Goal: Task Accomplishment & Management: Use online tool/utility

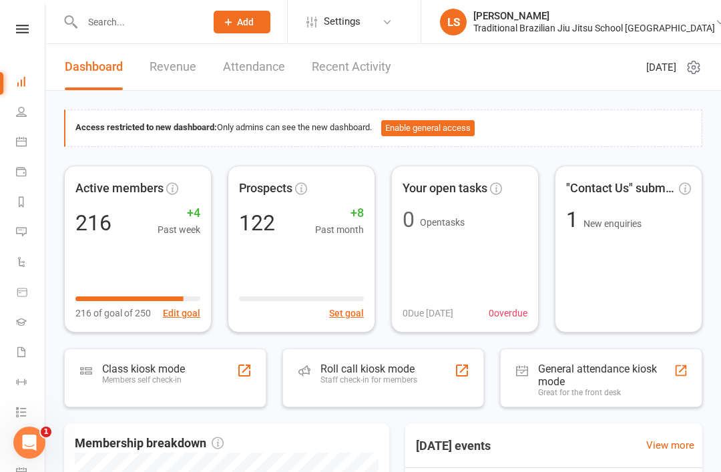
click at [254, 76] on link "Attendance" at bounding box center [254, 67] width 62 height 46
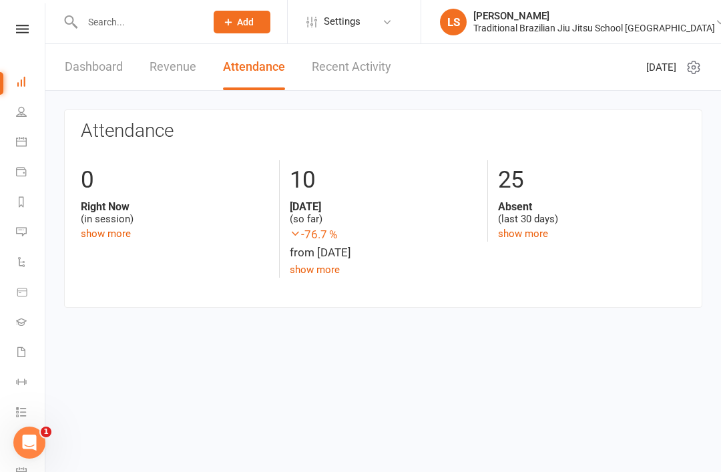
click at [347, 89] on link "Recent Activity" at bounding box center [351, 67] width 79 height 46
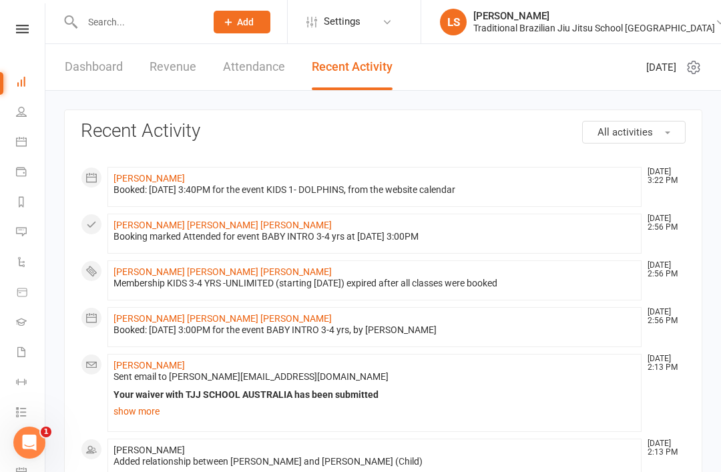
click at [19, 113] on icon at bounding box center [21, 111] width 11 height 11
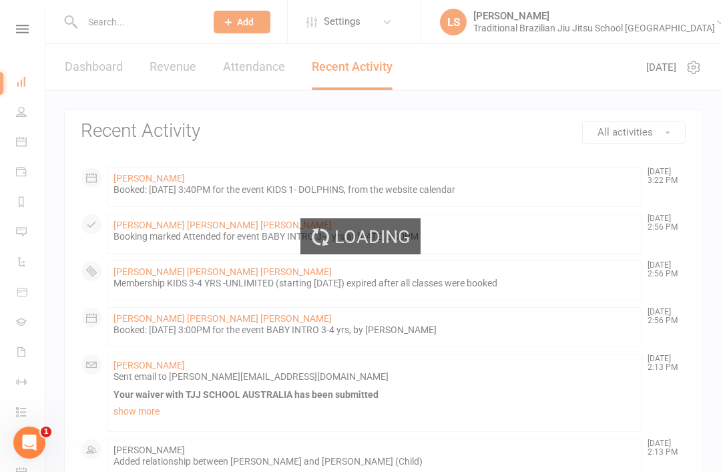
select select "100"
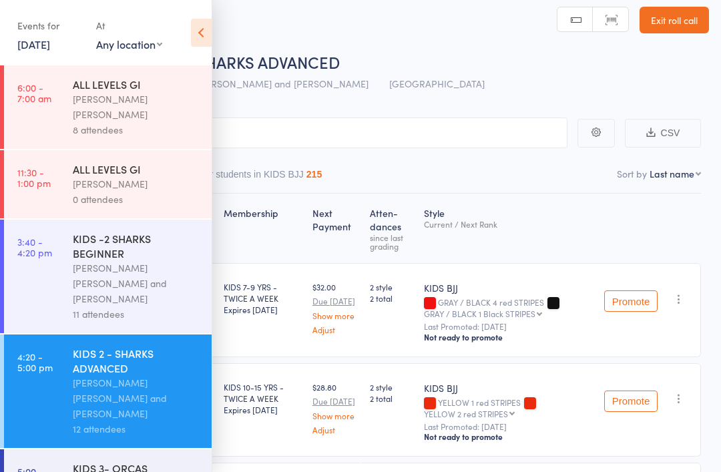
click at [489, 55] on div "Roll Call for KIDS 2 - SHARKS ADVANCED" at bounding box center [378, 62] width 662 height 22
click at [41, 45] on link "15 Sep, 2025" at bounding box center [33, 44] width 33 height 15
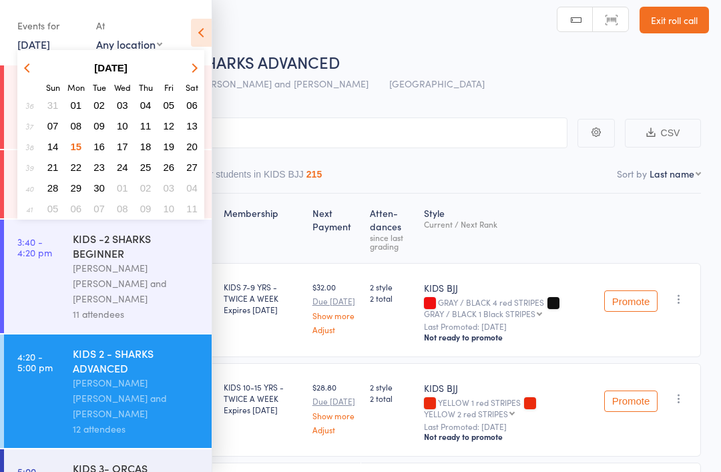
click at [97, 151] on span "16" at bounding box center [98, 146] width 11 height 11
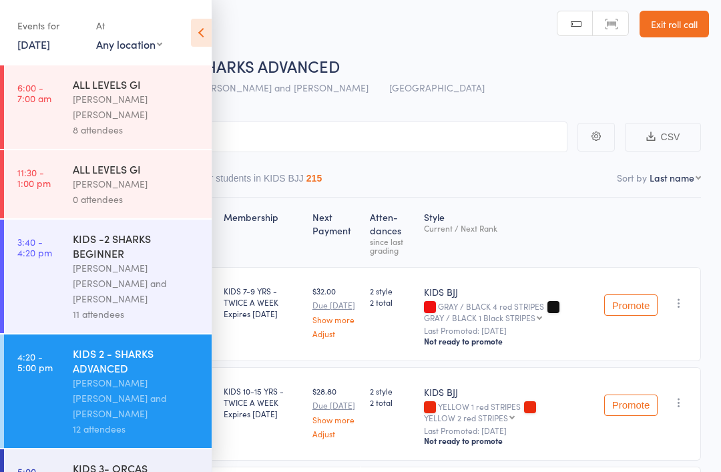
scroll to position [5, 0]
click at [41, 45] on link "16 Sep, 2025" at bounding box center [33, 44] width 33 height 15
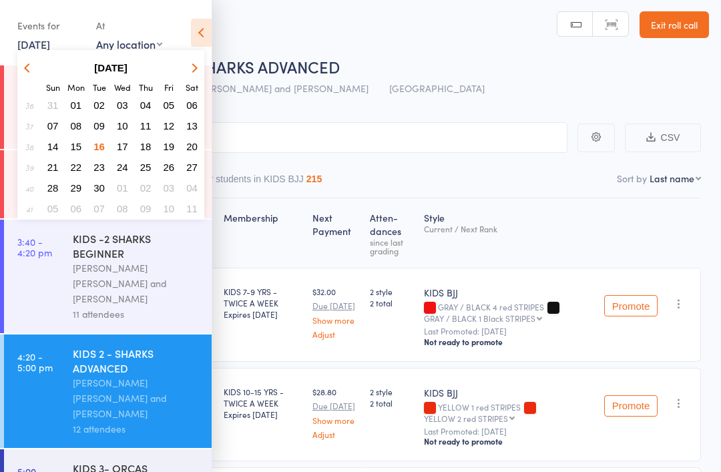
click at [101, 149] on span "16" at bounding box center [98, 146] width 11 height 11
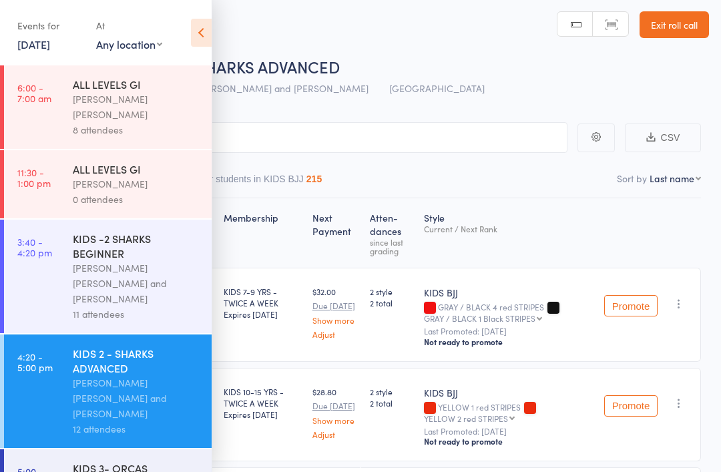
click at [31, 47] on link "16 Sep, 2025" at bounding box center [33, 44] width 33 height 15
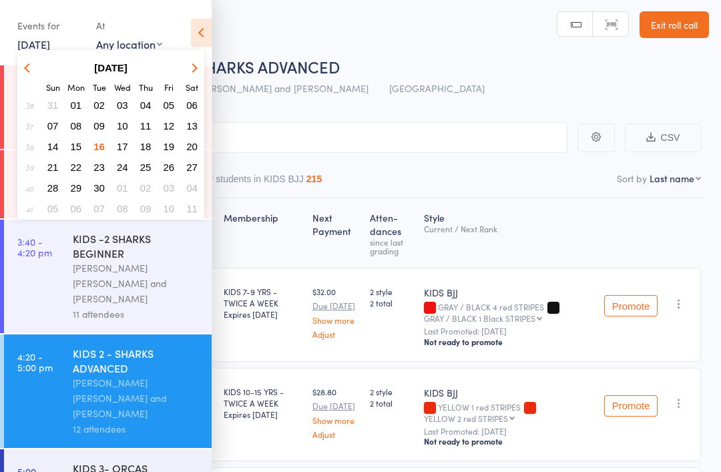
click at [30, 61] on button "button" at bounding box center [29, 68] width 20 height 18
click at [203, 31] on icon at bounding box center [201, 33] width 21 height 28
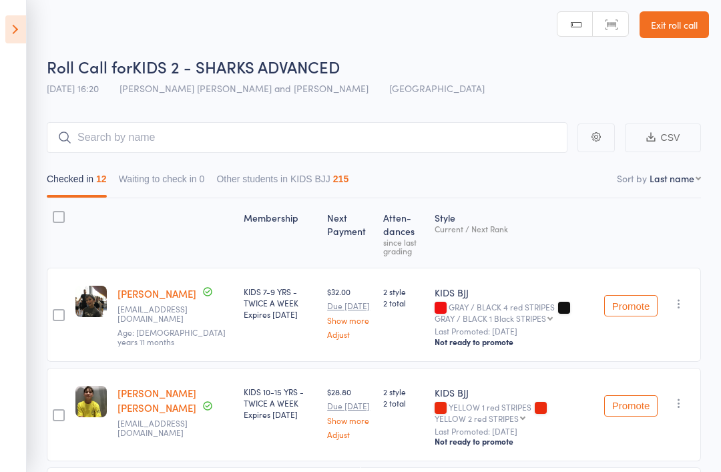
scroll to position [0, 0]
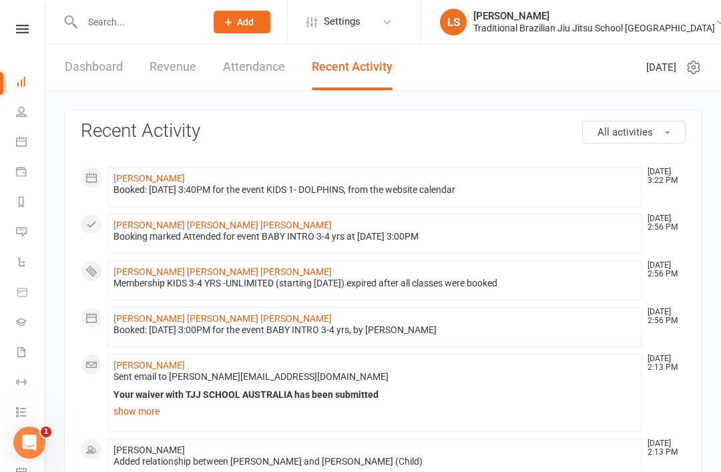
click at [264, 63] on link "Attendance" at bounding box center [254, 67] width 62 height 46
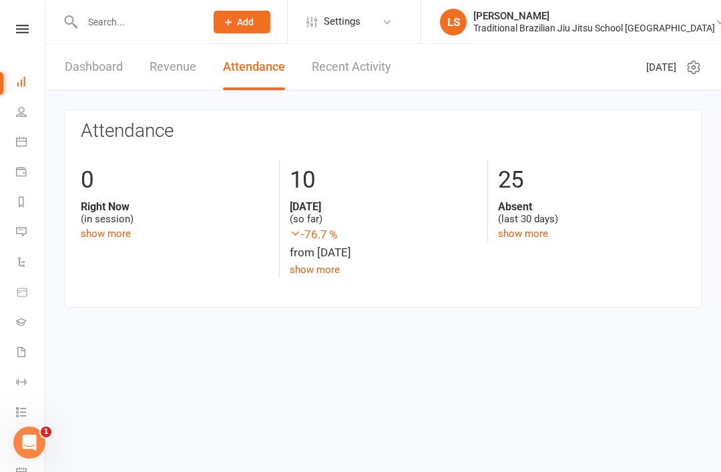
click at [104, 63] on link "Dashboard" at bounding box center [94, 67] width 58 height 46
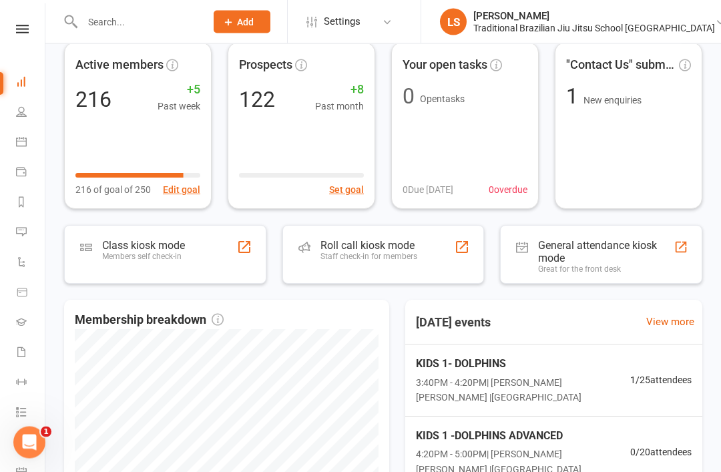
scroll to position [123, 0]
click at [155, 245] on div "Class kiosk mode" at bounding box center [143, 245] width 83 height 13
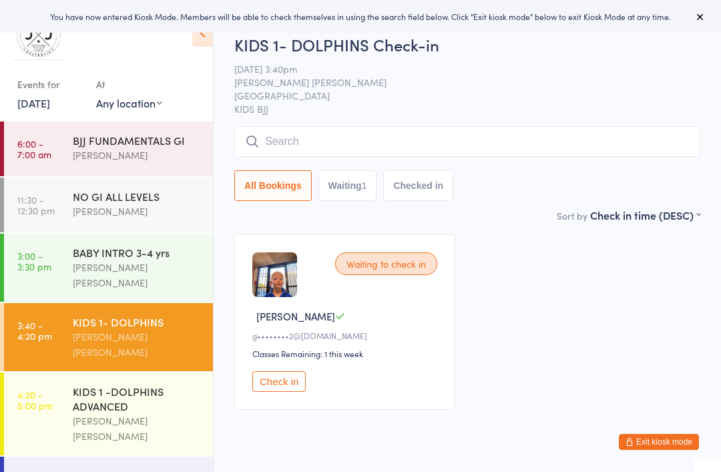
click at [360, 186] on button "Waiting 1" at bounding box center [347, 185] width 59 height 31
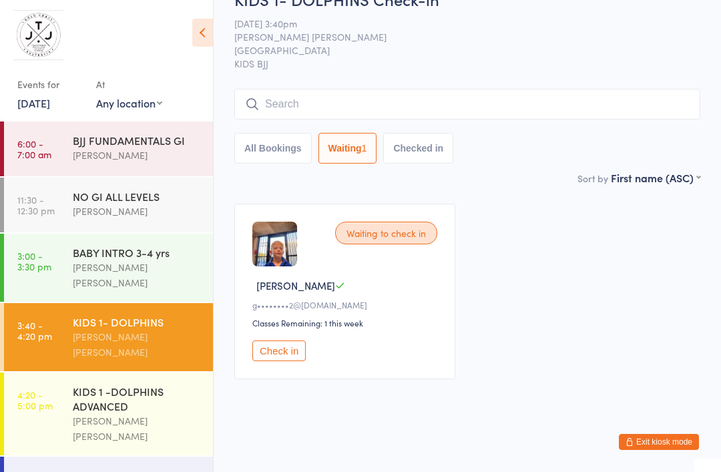
scroll to position [36, 0]
click at [277, 343] on button "Check in" at bounding box center [278, 350] width 53 height 21
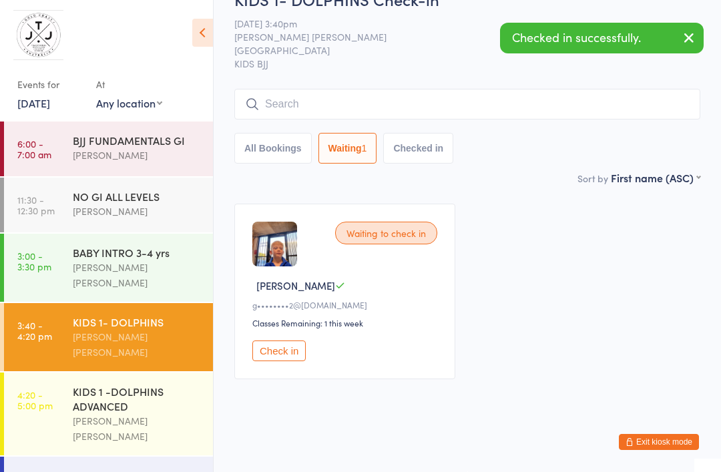
scroll to position [0, 0]
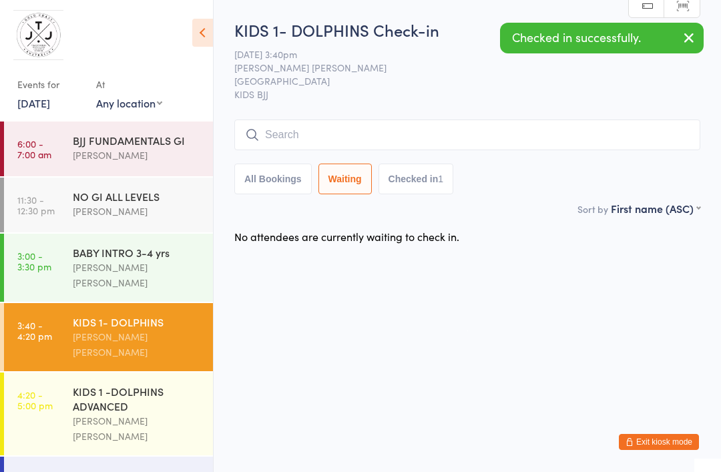
click at [264, 166] on button "All Bookings" at bounding box center [272, 179] width 77 height 31
select select "5"
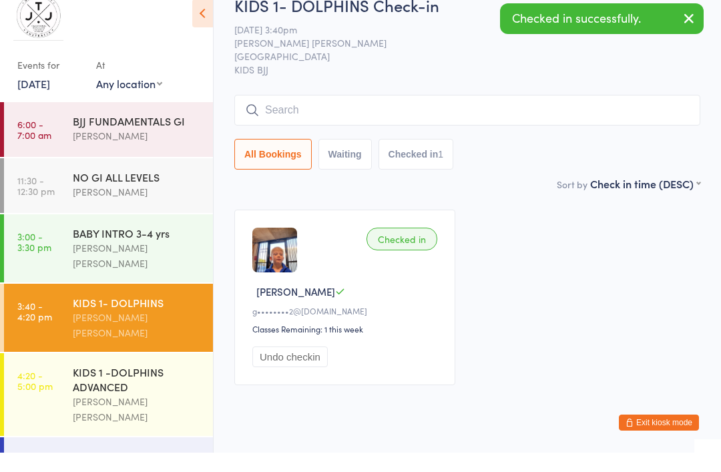
scroll to position [5, 0]
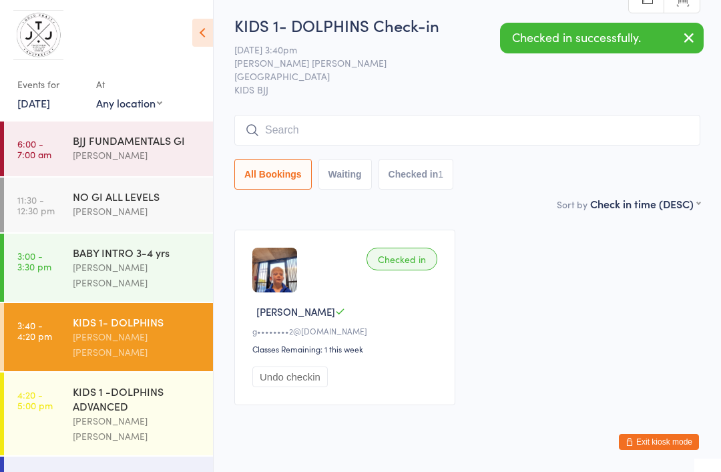
click at [270, 132] on input "search" at bounding box center [467, 130] width 466 height 31
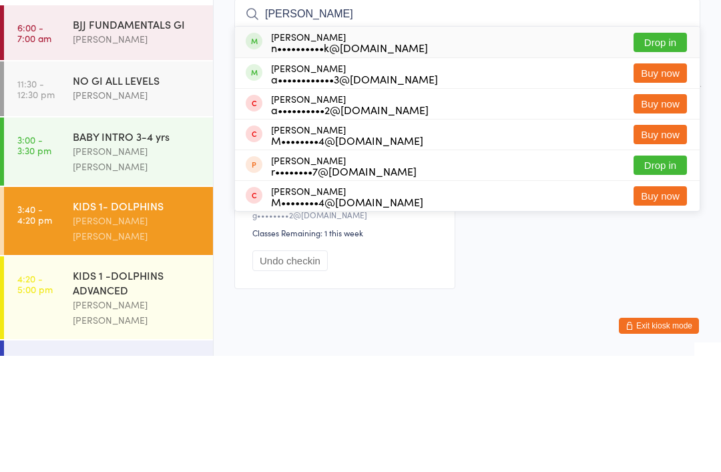
type input "[PERSON_NAME]"
click at [389, 147] on div "[PERSON_NAME] n••••••••••k@[DOMAIN_NAME]" at bounding box center [349, 157] width 157 height 21
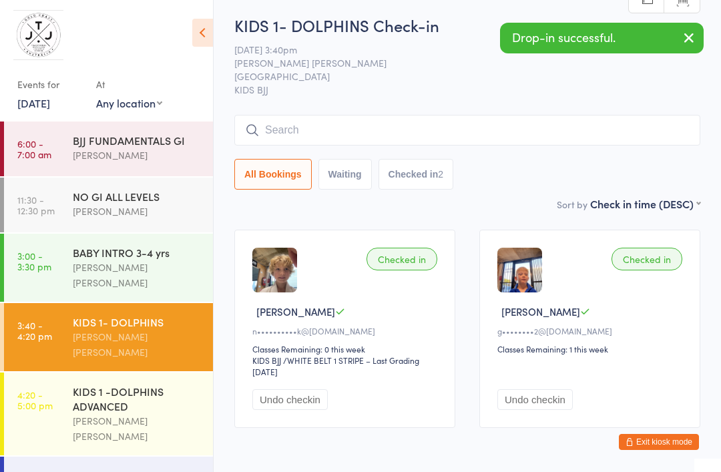
click at [606, 38] on div "Drop-in successful." at bounding box center [602, 38] width 204 height 31
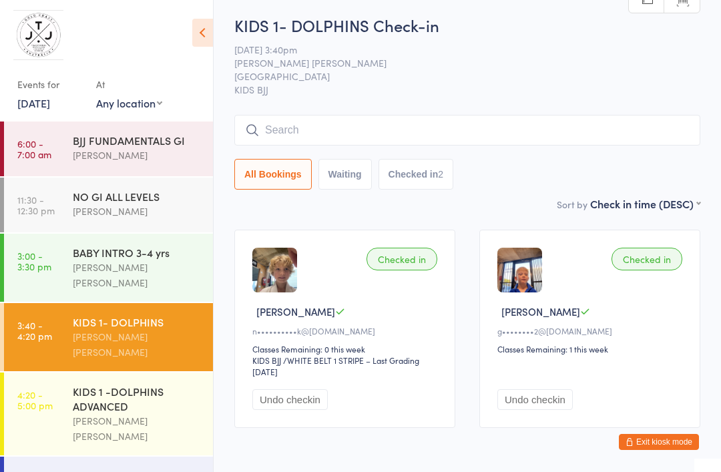
click at [631, 139] on input "search" at bounding box center [467, 130] width 466 height 31
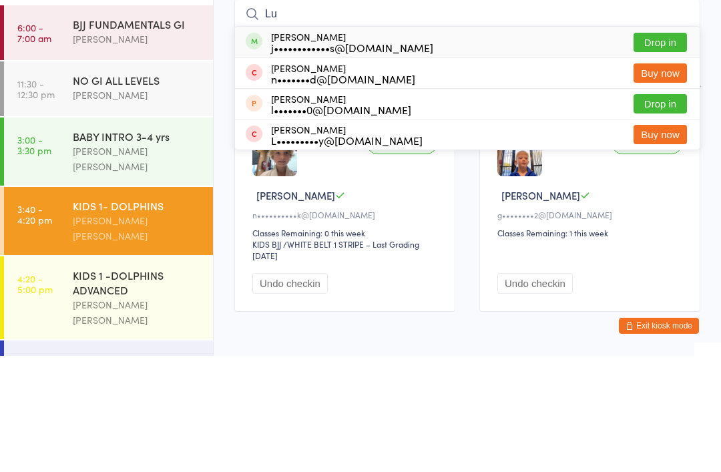
type input "Lu"
click at [267, 147] on div "luna rae j••••••••••••s@gmail.com" at bounding box center [340, 157] width 188 height 21
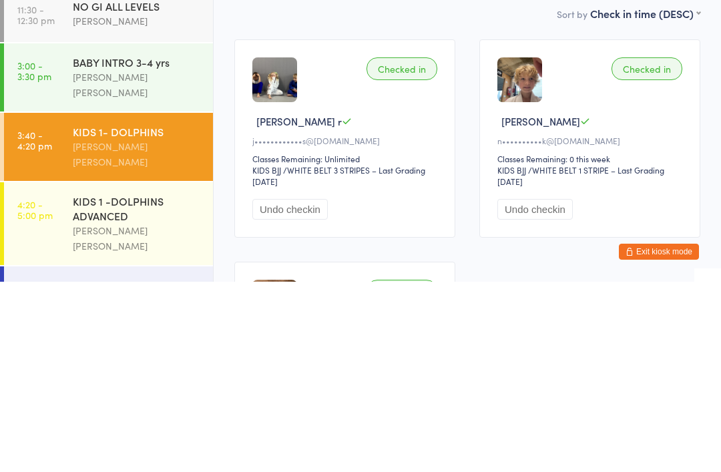
click at [422, 248] on div "Checked in" at bounding box center [401, 259] width 71 height 23
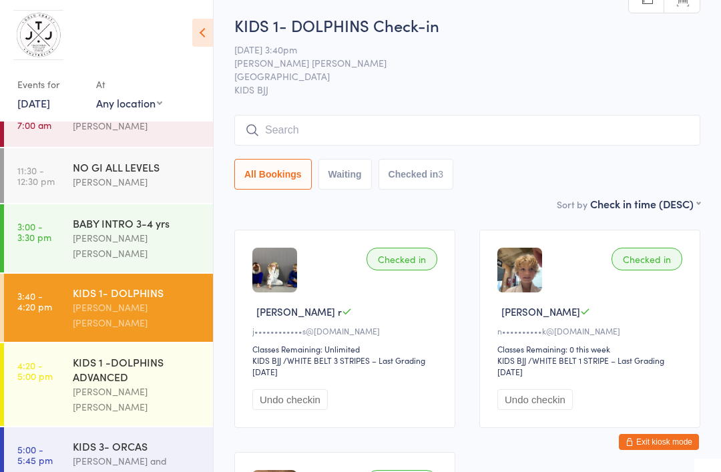
scroll to position [0, 0]
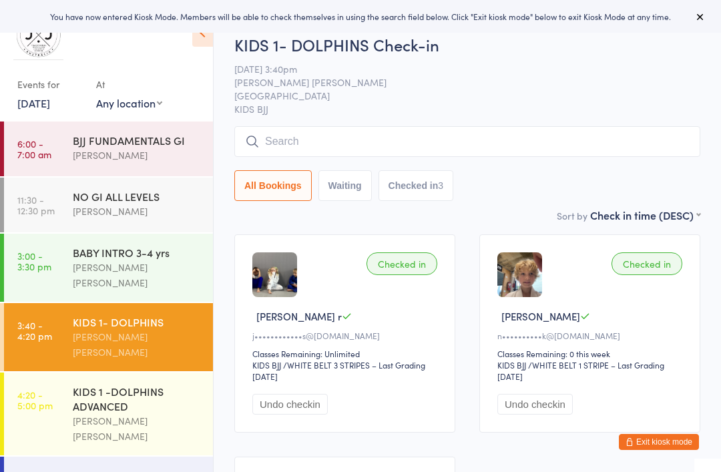
click at [673, 442] on button "Exit kiosk mode" at bounding box center [659, 442] width 80 height 16
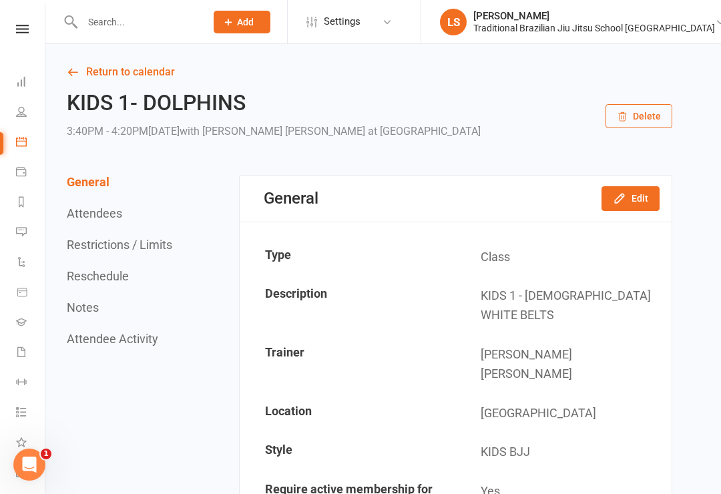
click at [20, 91] on link "Dashboard" at bounding box center [31, 83] width 30 height 30
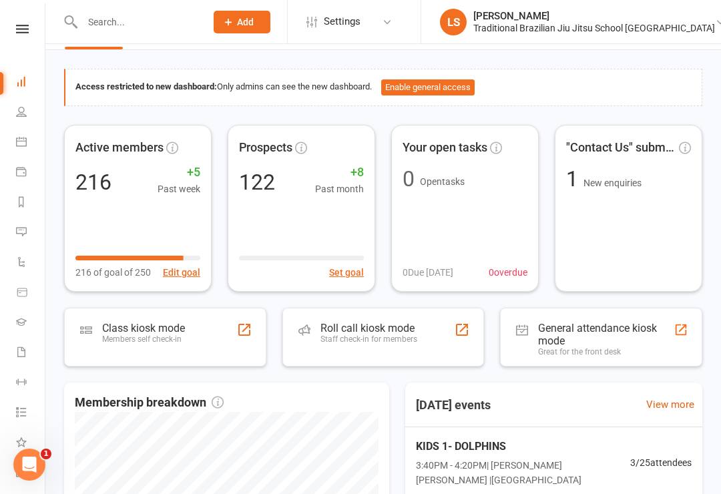
scroll to position [43, 0]
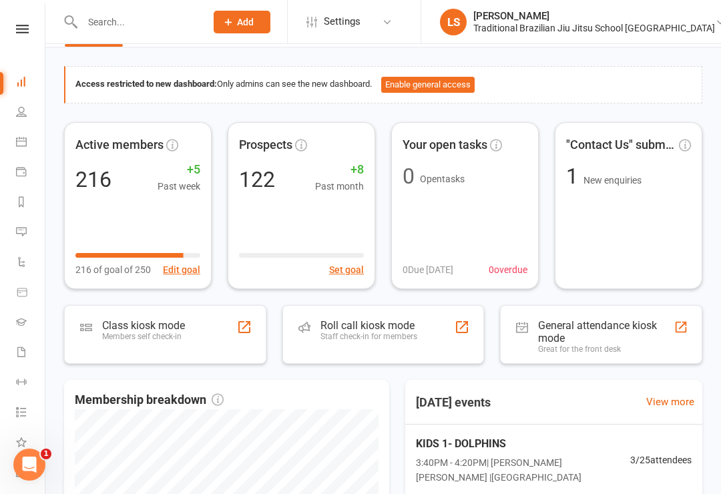
click at [412, 335] on div "Staff check-in for members" at bounding box center [368, 336] width 97 height 9
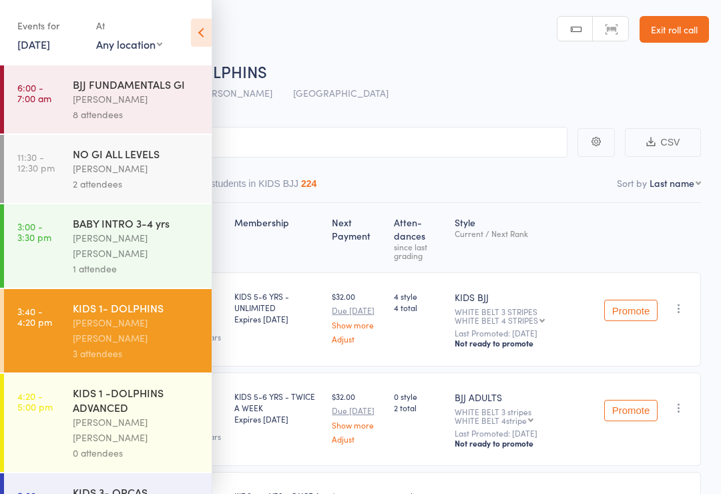
click at [194, 26] on icon at bounding box center [201, 33] width 21 height 28
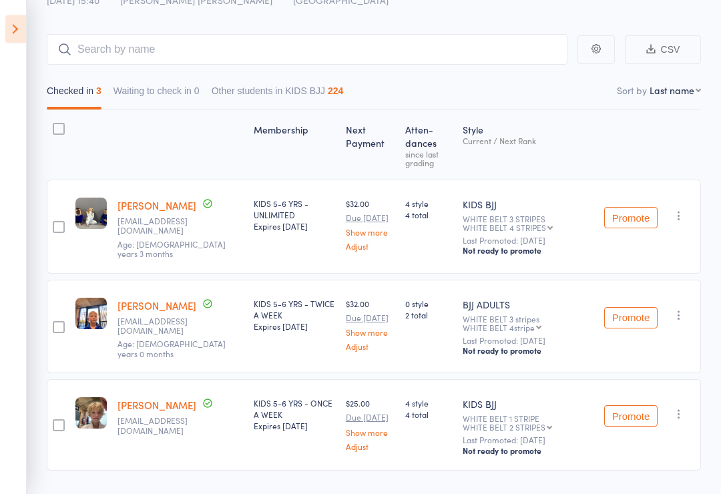
scroll to position [94, 0]
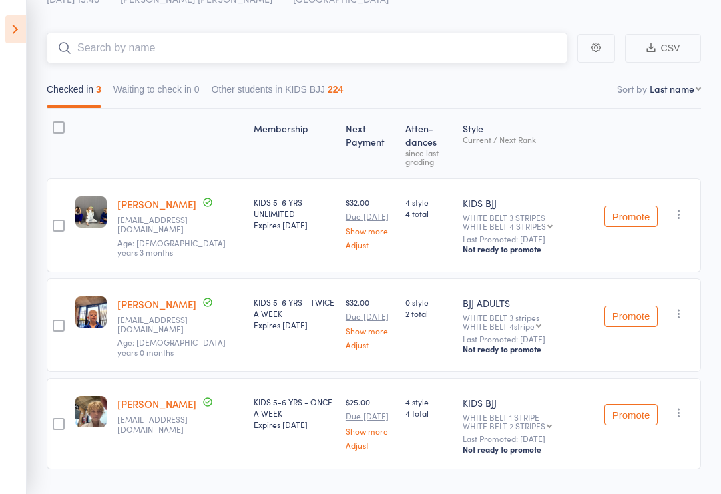
click at [120, 45] on input "search" at bounding box center [307, 48] width 521 height 31
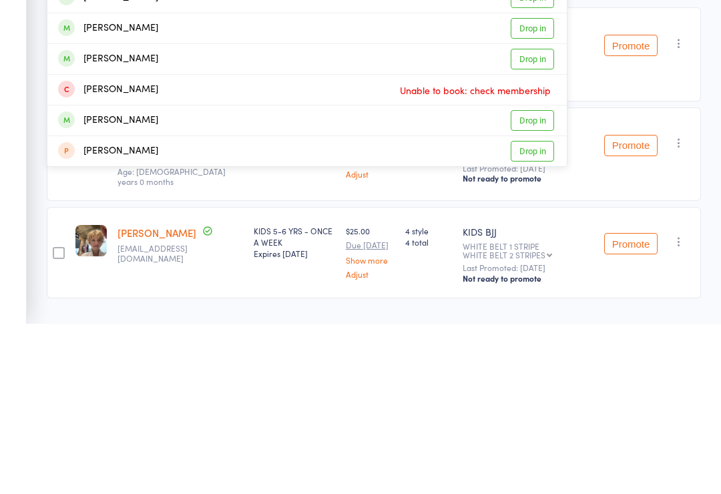
type input "M"
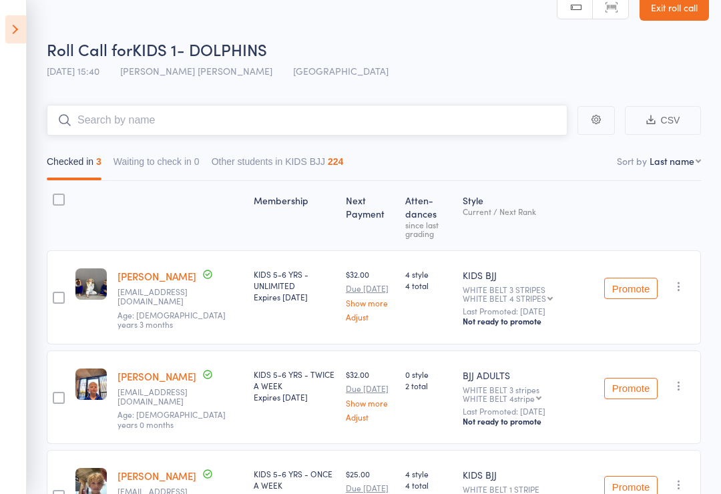
scroll to position [0, 0]
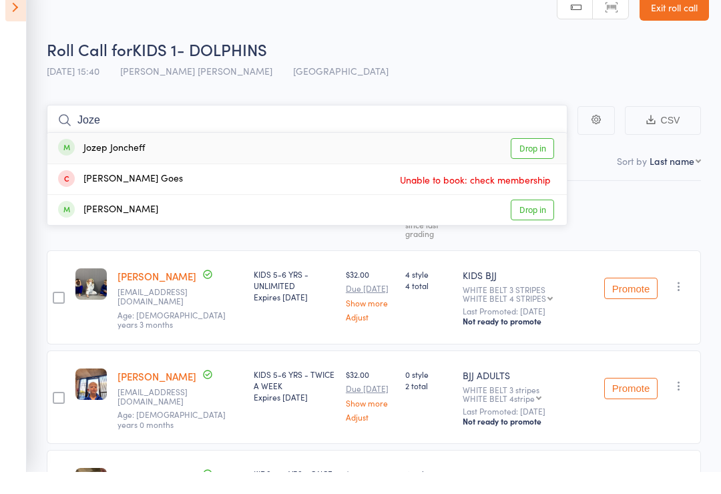
type input "Joze"
click at [169, 155] on div "Jozep Joncheff Drop in" at bounding box center [306, 170] width 519 height 31
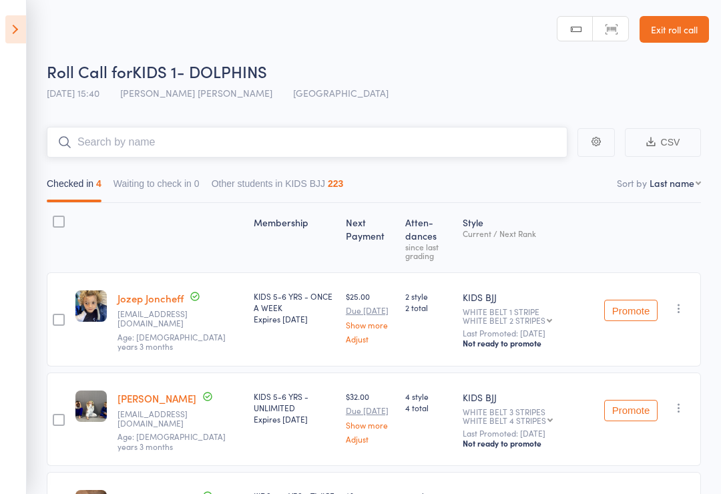
click at [210, 133] on input "search" at bounding box center [307, 142] width 521 height 31
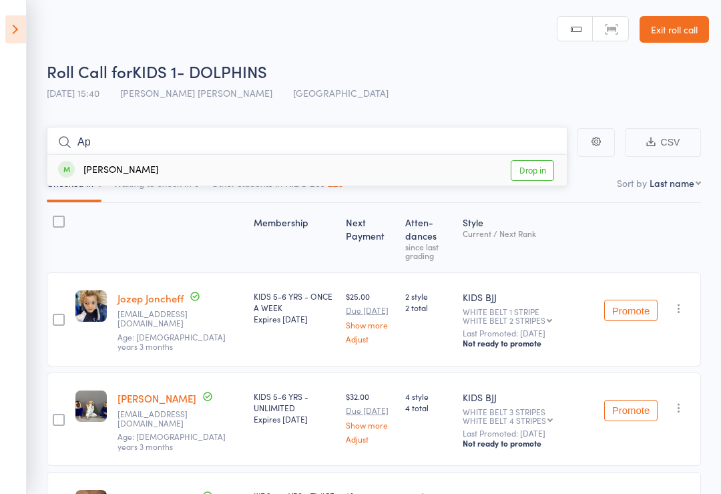
type input "Ap"
click at [101, 176] on div "Apari Kocho" at bounding box center [108, 170] width 100 height 15
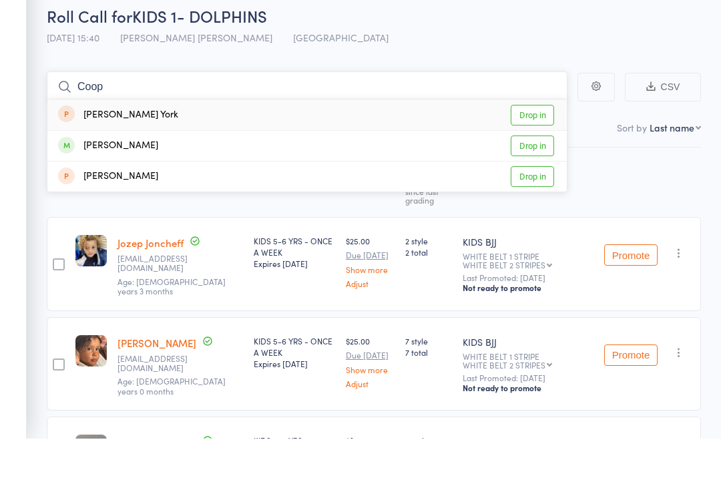
type input "Coop"
click at [121, 194] on div "Cooper Norris" at bounding box center [108, 201] width 100 height 15
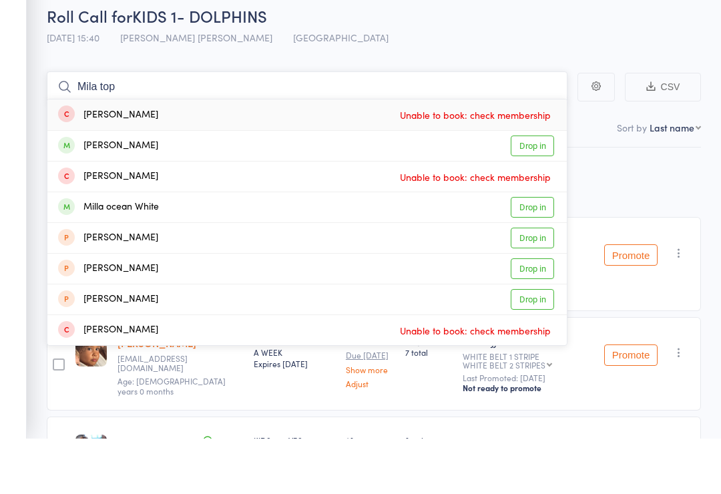
type input "Mila top"
click at [114, 194] on div "Milahni Watson" at bounding box center [108, 201] width 100 height 15
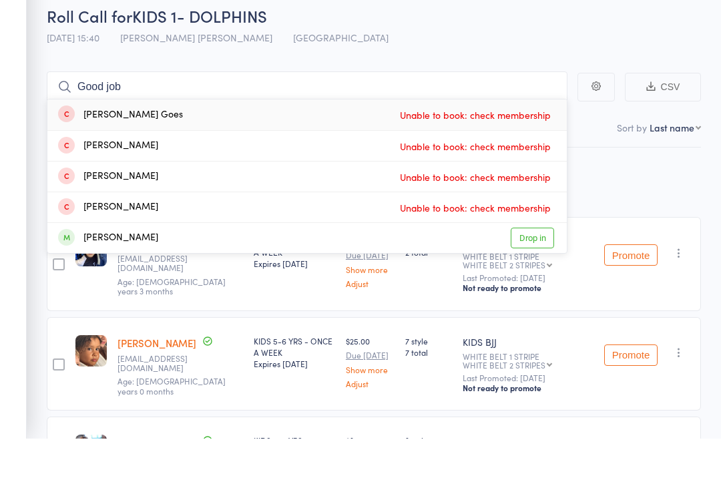
click at [503, 60] on div "Roll Call for KIDS 1- DOLPHINS" at bounding box center [378, 71] width 662 height 22
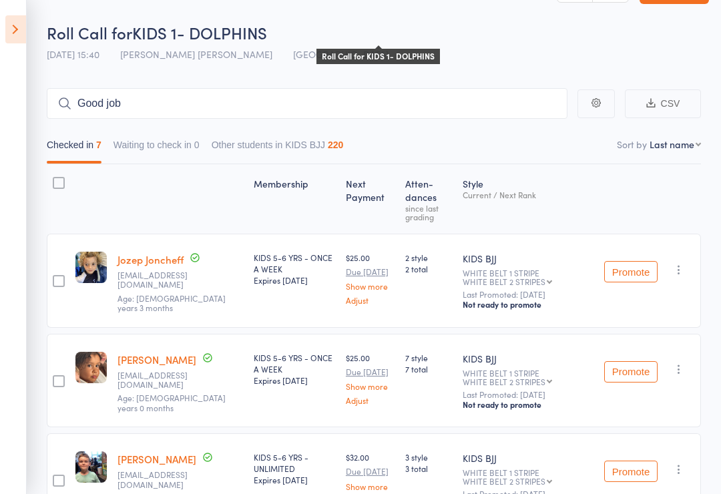
scroll to position [29, 0]
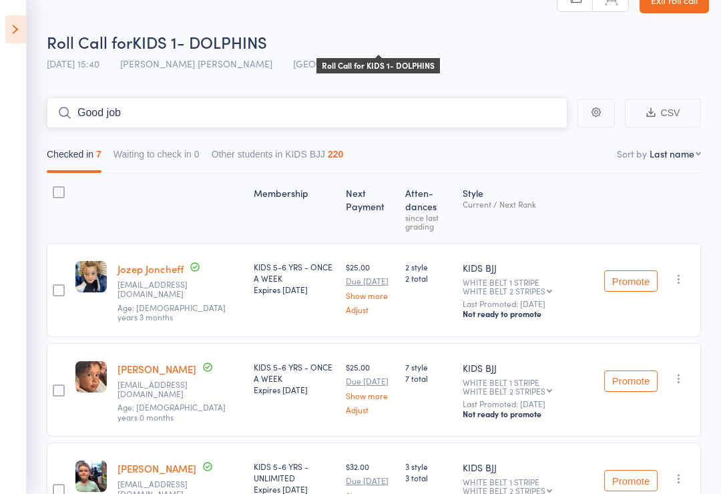
click at [128, 119] on input "Good job" at bounding box center [307, 112] width 521 height 31
type input "G"
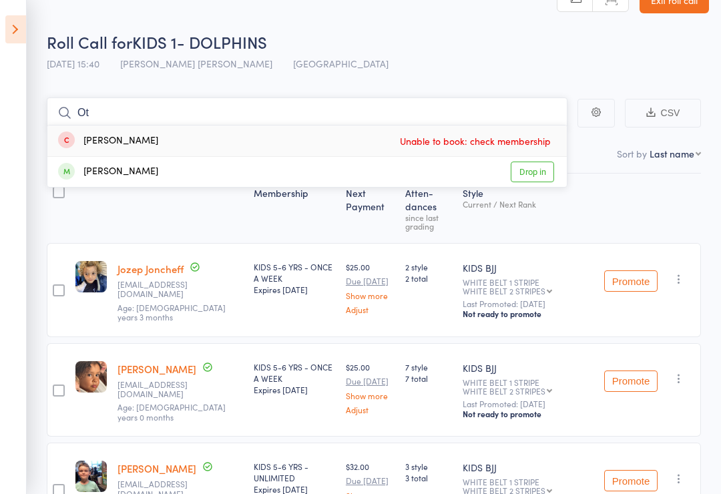
type input "Ot"
click at [542, 168] on link "Drop in" at bounding box center [532, 172] width 43 height 21
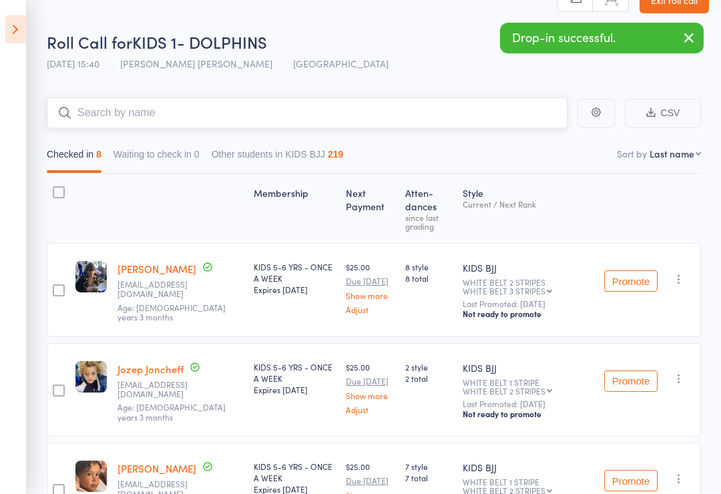
click at [571, 168] on nav "Checked in 8 Waiting to check in 0 Other students in KIDS BJJ 219" at bounding box center [374, 157] width 666 height 31
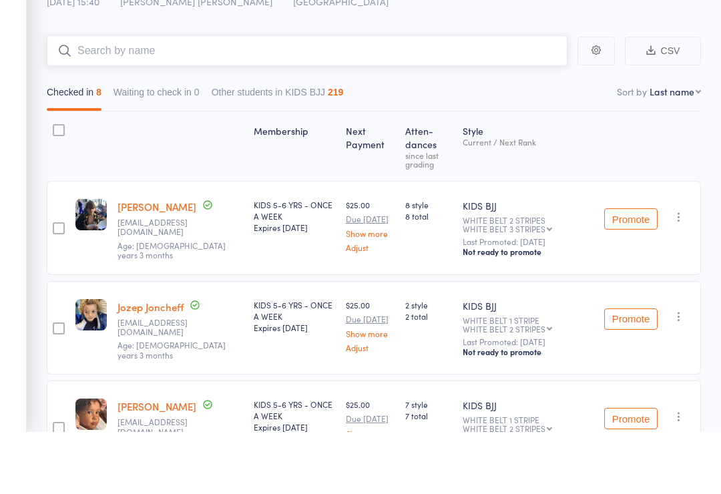
scroll to position [0, 0]
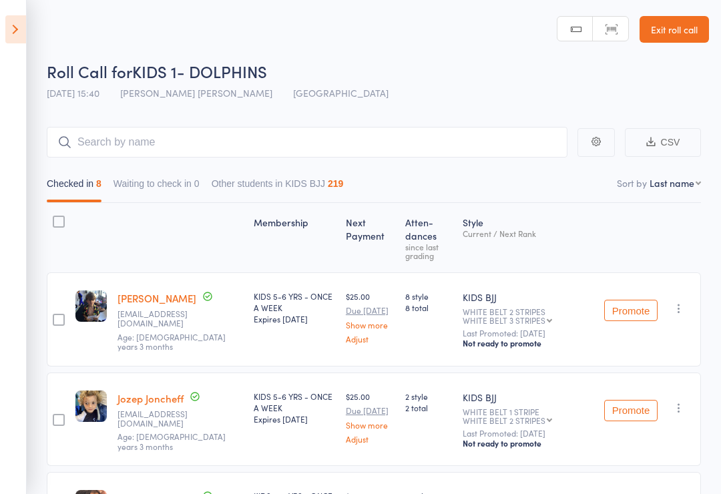
click at [11, 22] on icon at bounding box center [15, 29] width 21 height 28
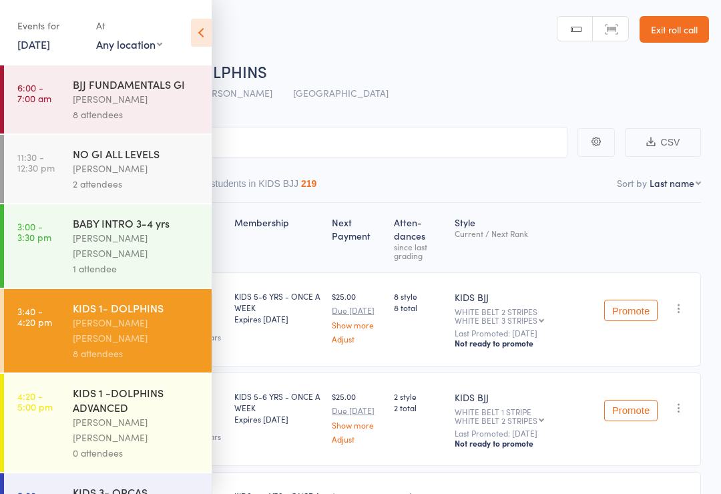
click at [131, 414] on div "[PERSON_NAME] [PERSON_NAME]" at bounding box center [136, 429] width 127 height 31
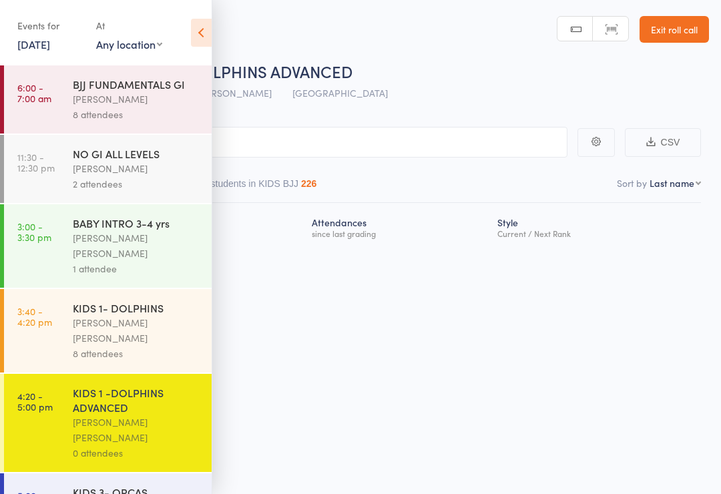
click at [210, 30] on icon at bounding box center [201, 33] width 21 height 28
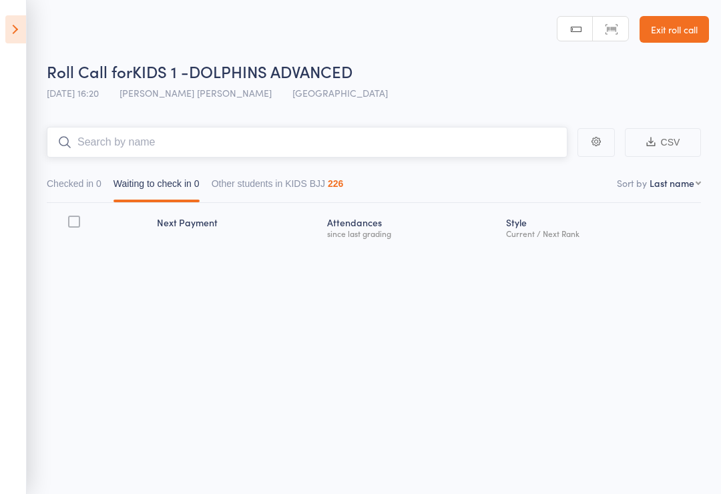
click at [93, 155] on input "search" at bounding box center [307, 142] width 521 height 31
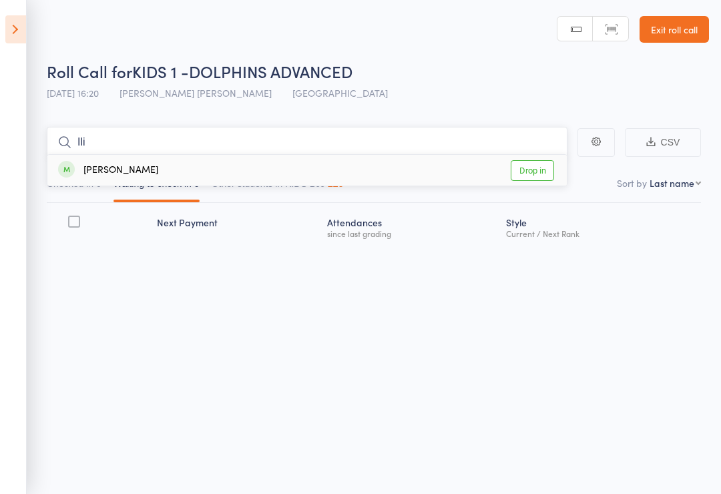
type input "Ili"
click at [139, 176] on div "[PERSON_NAME]" at bounding box center [108, 170] width 100 height 15
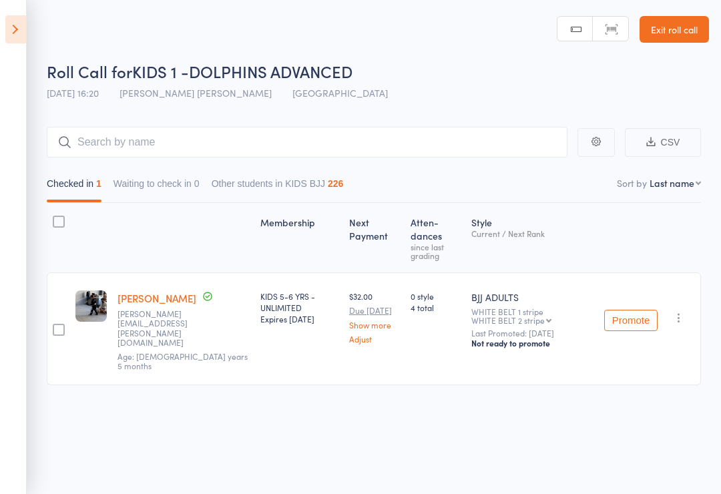
click at [25, 18] on icon at bounding box center [15, 29] width 21 height 28
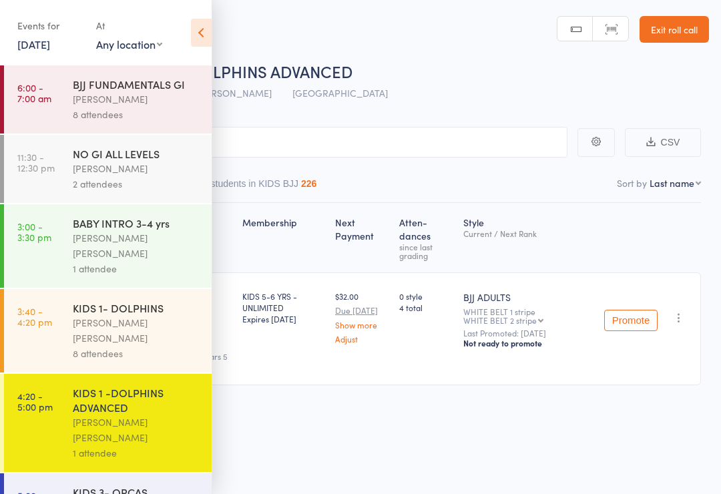
click at [136, 390] on div "KIDS 1 -DOLPHINS ADVANCED" at bounding box center [136, 399] width 127 height 29
click at [196, 37] on icon at bounding box center [201, 33] width 21 height 28
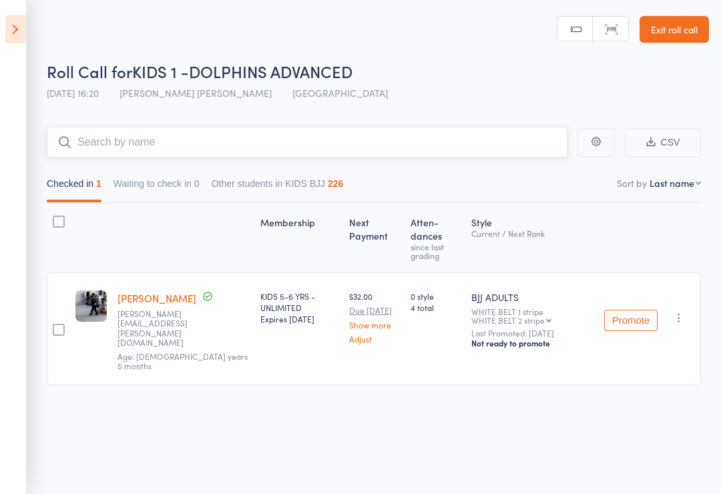
click at [127, 139] on input "search" at bounding box center [307, 142] width 521 height 31
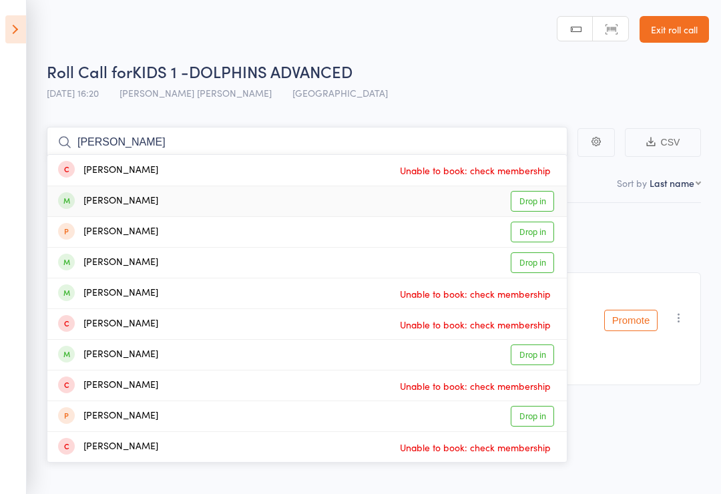
type input "Jacob"
click at [168, 210] on div "Jacob Joncheff Drop in" at bounding box center [306, 201] width 519 height 30
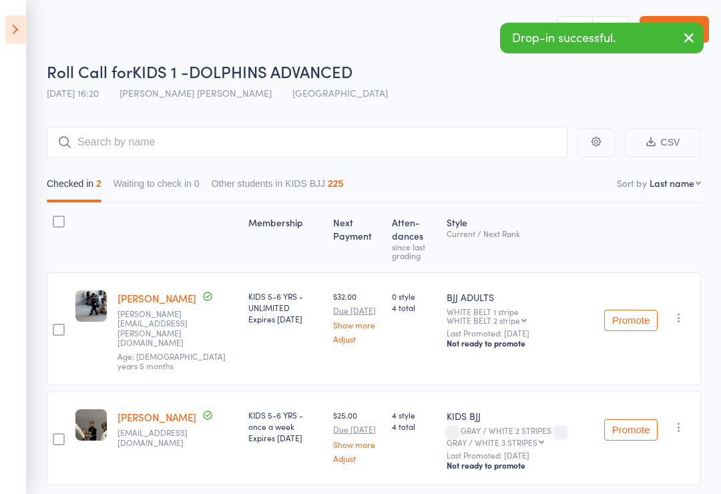
click at [17, 30] on icon at bounding box center [15, 29] width 21 height 28
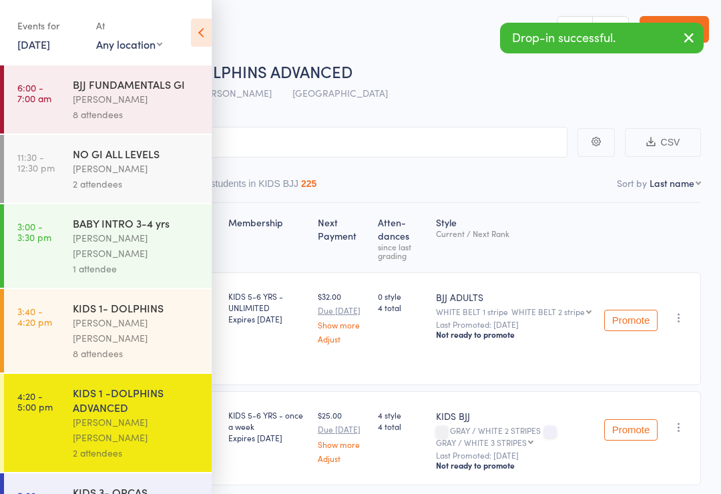
click at [43, 313] on time "3:40 - 4:20 pm" at bounding box center [34, 316] width 35 height 21
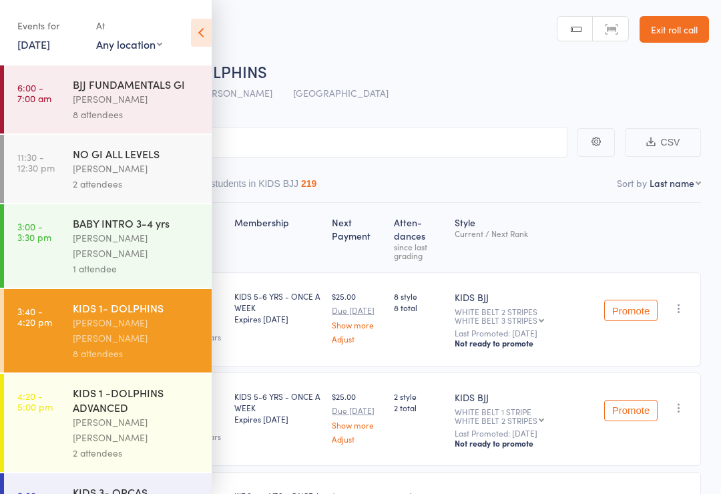
click at [59, 374] on link "4:20 - 5:00 pm KIDS 1 -DOLPHINS ADVANCED Miguel Alencar Flores Junior 2 attende…" at bounding box center [108, 423] width 208 height 98
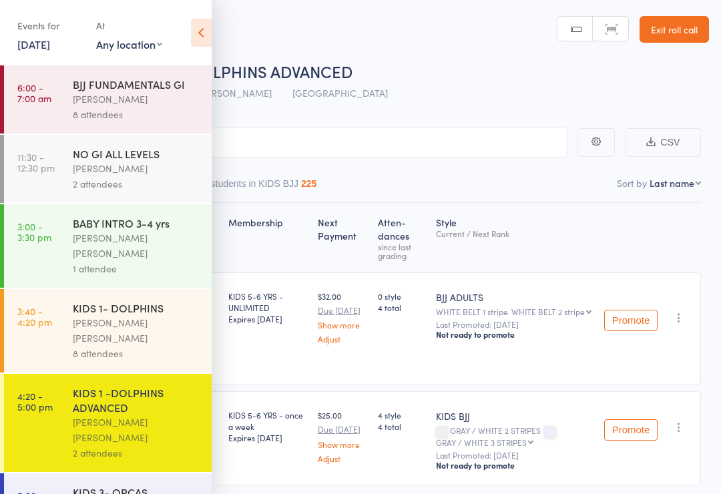
click at [57, 400] on link "4:20 - 5:00 pm KIDS 1 -DOLPHINS ADVANCED Miguel Alencar Flores Junior 2 attende…" at bounding box center [108, 423] width 208 height 98
click at [128, 318] on div "[PERSON_NAME] [PERSON_NAME]" at bounding box center [136, 330] width 127 height 31
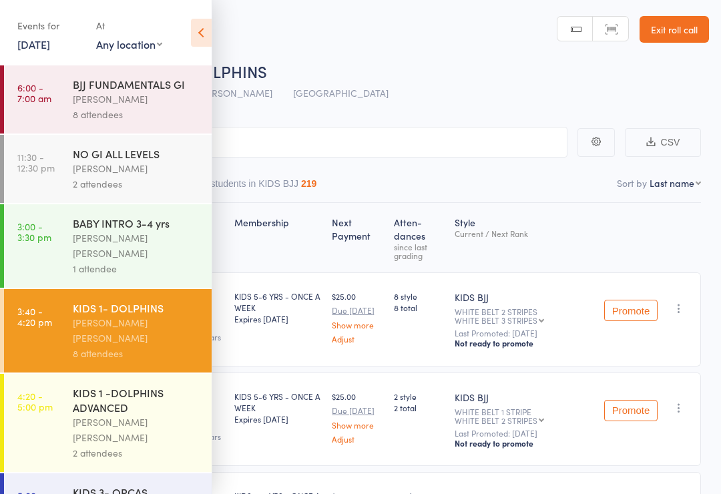
click at [195, 29] on icon at bounding box center [201, 33] width 21 height 28
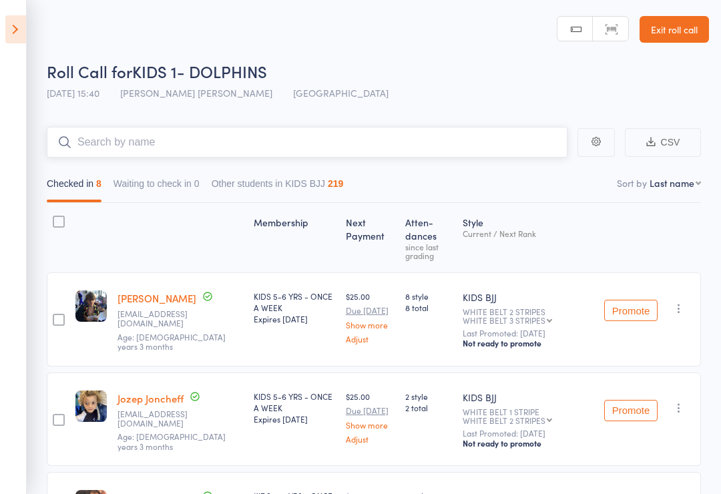
click at [357, 146] on input "search" at bounding box center [307, 142] width 521 height 31
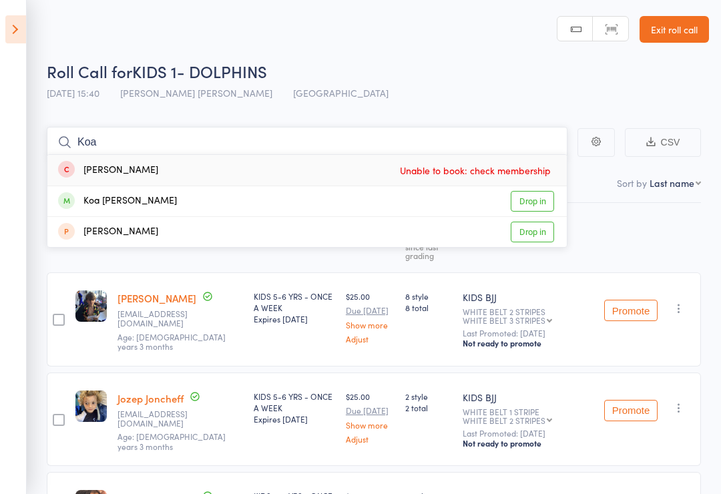
type input "Koa"
click at [538, 206] on link "Drop in" at bounding box center [532, 201] width 43 height 21
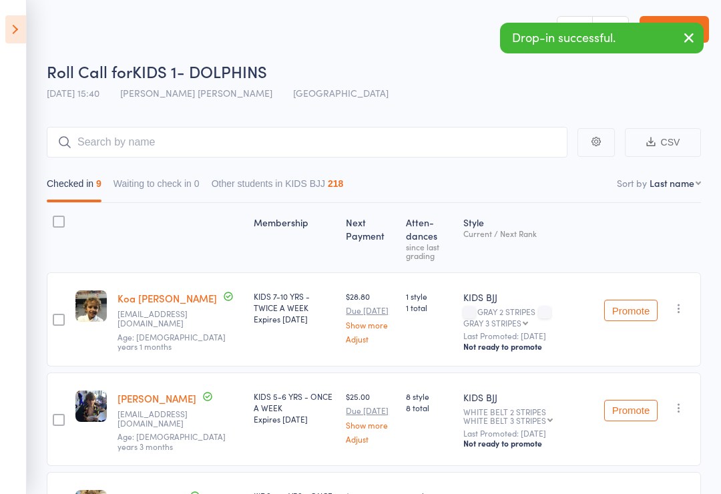
click at [131, 168] on div "Checked in 9 Waiting to check in 0 Other students in KIDS BJJ 218" at bounding box center [374, 179] width 654 height 45
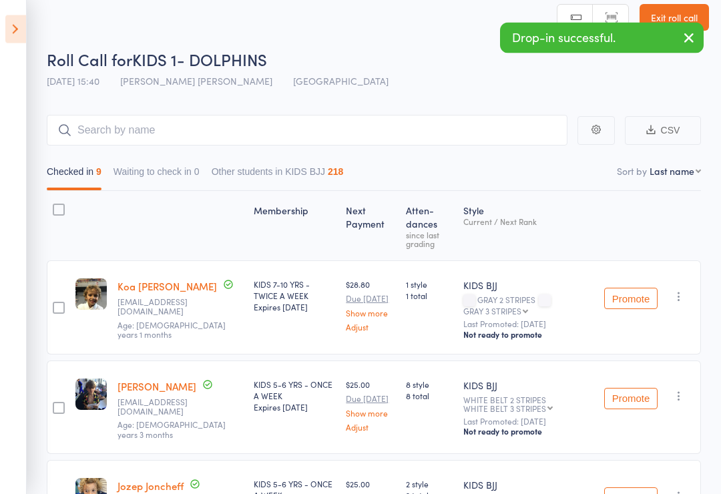
scroll to position [12, 0]
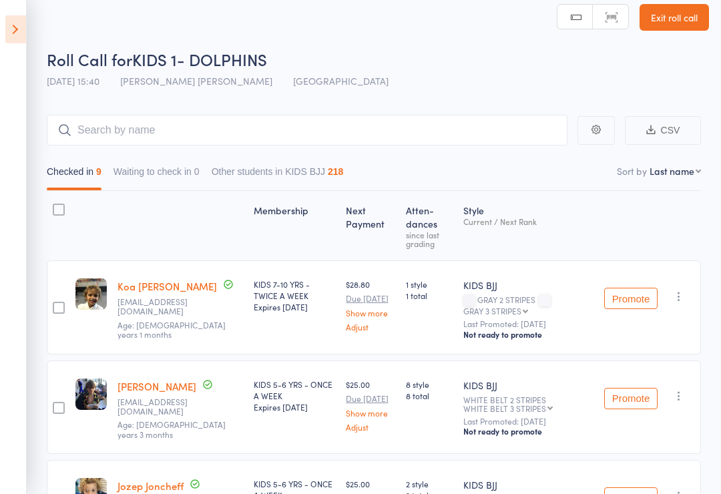
click at [685, 288] on button "button" at bounding box center [679, 296] width 16 height 16
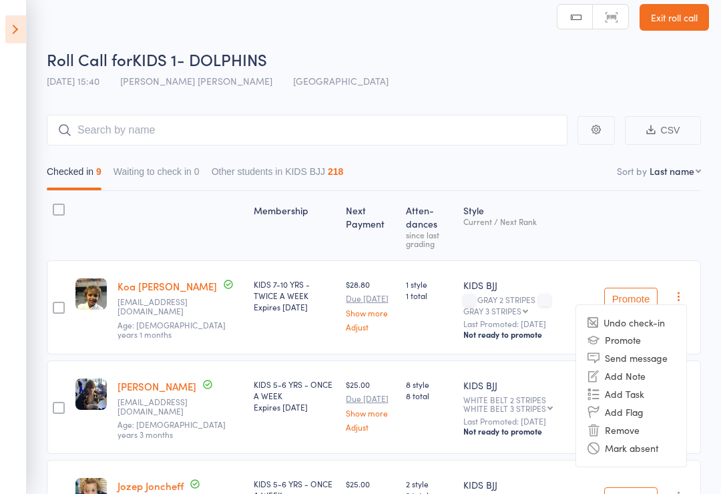
click at [627, 421] on li "Remove" at bounding box center [631, 430] width 110 height 18
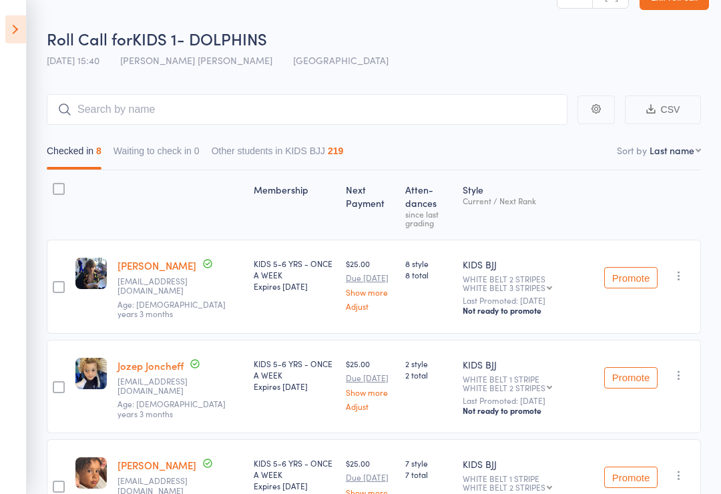
scroll to position [31, 0]
click at [12, 28] on icon at bounding box center [15, 29] width 21 height 28
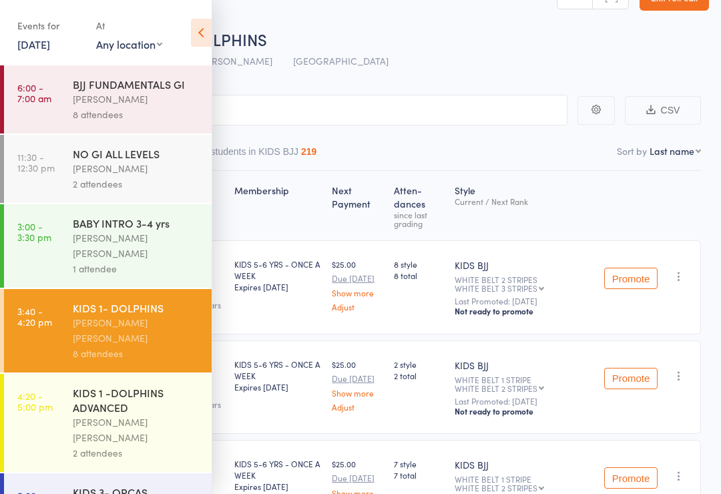
click at [121, 385] on div "KIDS 1 -DOLPHINS ADVANCED" at bounding box center [136, 399] width 127 height 29
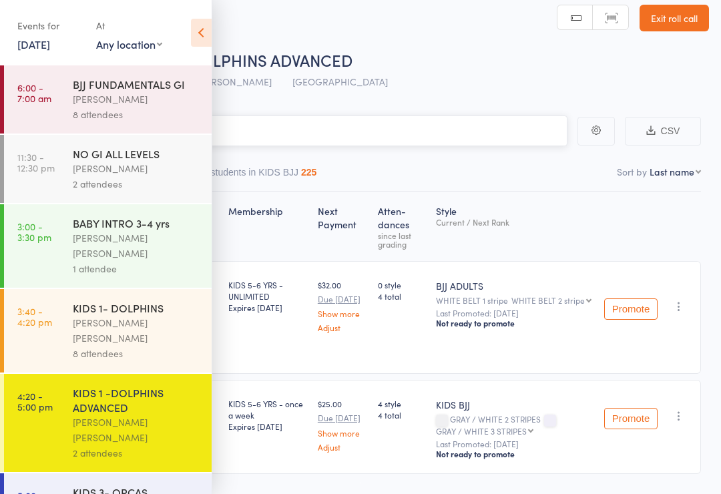
scroll to position [11, 0]
click at [209, 33] on icon at bounding box center [201, 33] width 21 height 28
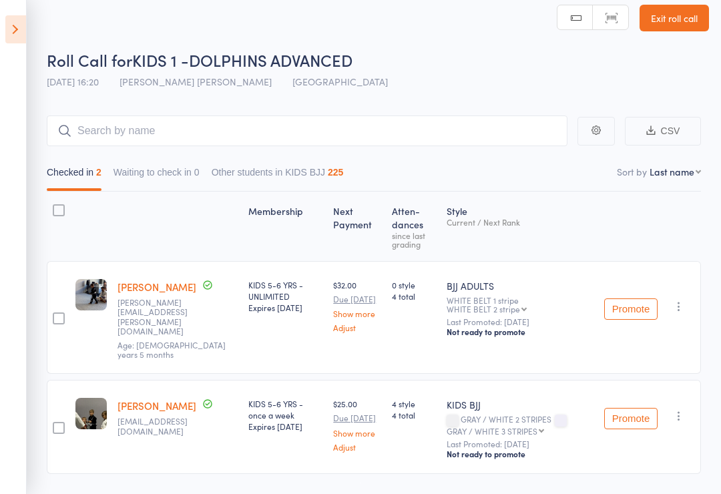
click at [213, 15] on header "Roll Call for KIDS 1 -DOLPHINS ADVANCED 16 Sep 16:20 Miguel Alencar Flores Juni…" at bounding box center [360, 42] width 721 height 107
click at [142, 129] on input "search" at bounding box center [307, 130] width 521 height 31
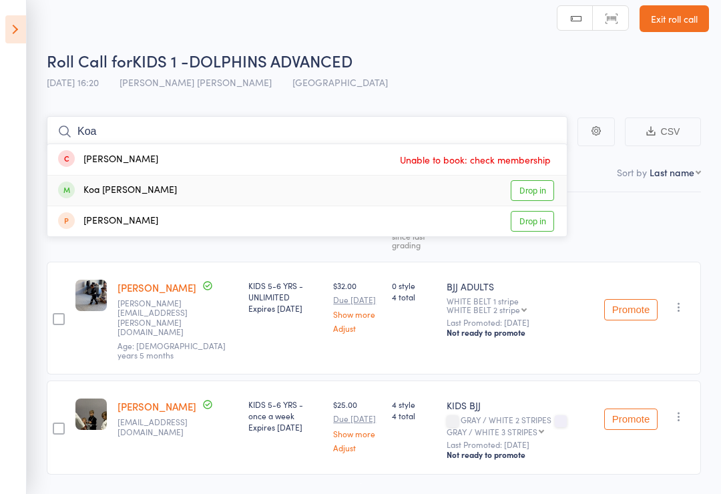
type input "Koa"
click at [538, 180] on link "Drop in" at bounding box center [532, 190] width 43 height 21
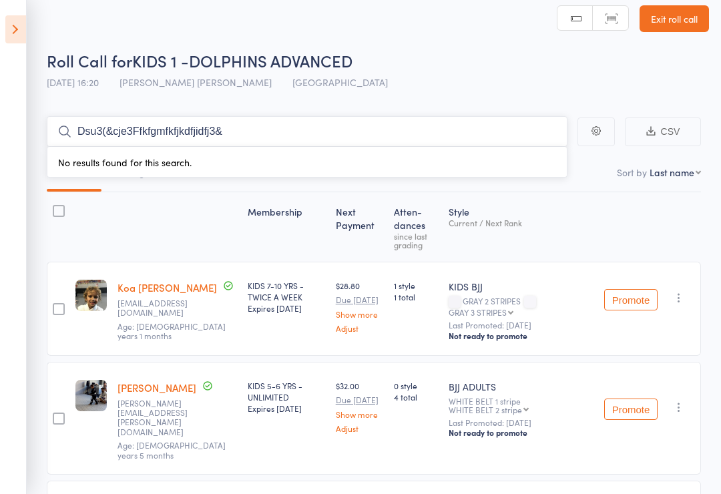
click at [355, 145] on input "Dsu3(&cje3Ffkfgmfkfjkdfjidfj3&" at bounding box center [307, 131] width 521 height 31
click at [319, 127] on input "Dsu3(&cje3Ffkfgmfkfjkdfjidfj3&" at bounding box center [307, 131] width 521 height 31
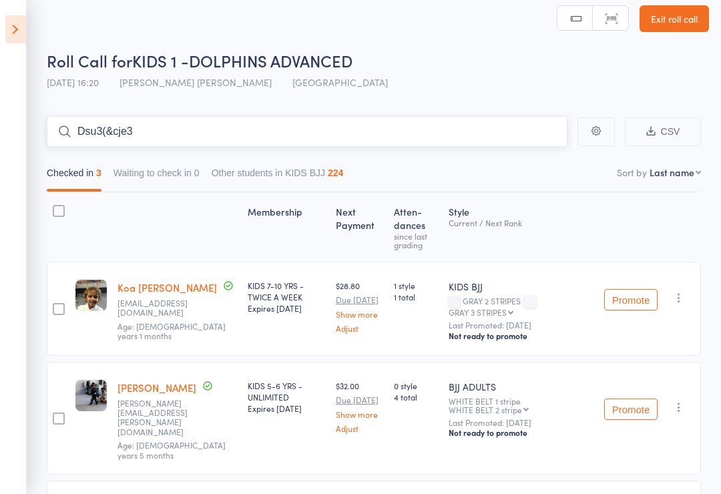
type input "Dsu3(&cje"
click at [9, 31] on icon at bounding box center [15, 29] width 21 height 28
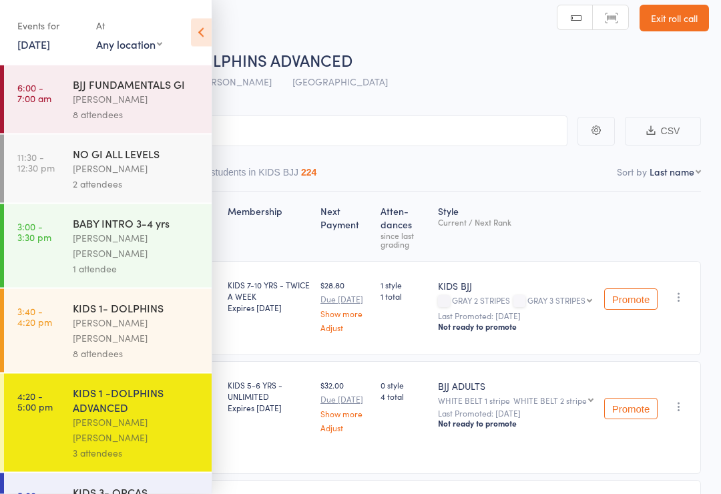
click at [60, 324] on link "3:40 - 4:20 pm KIDS 1- DOLPHINS Miguel Alencar Flores Junior 8 attendees" at bounding box center [108, 330] width 208 height 83
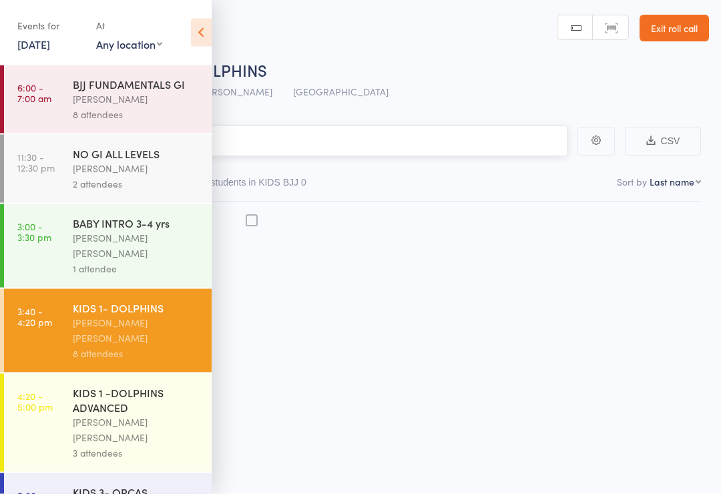
scroll to position [9, 0]
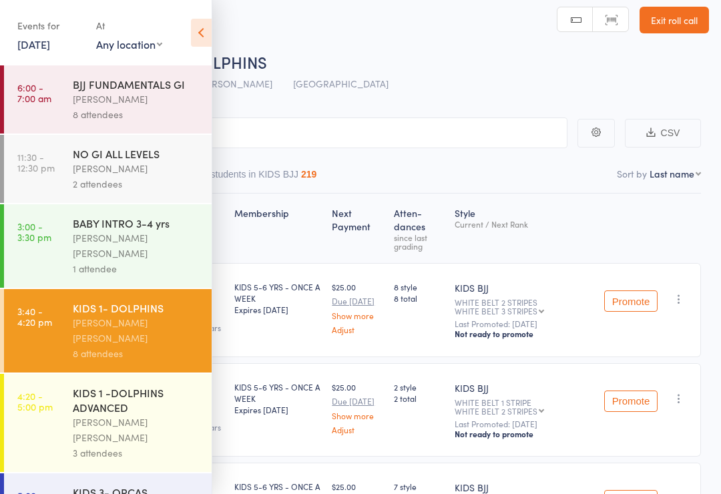
click at [199, 33] on icon at bounding box center [201, 33] width 21 height 28
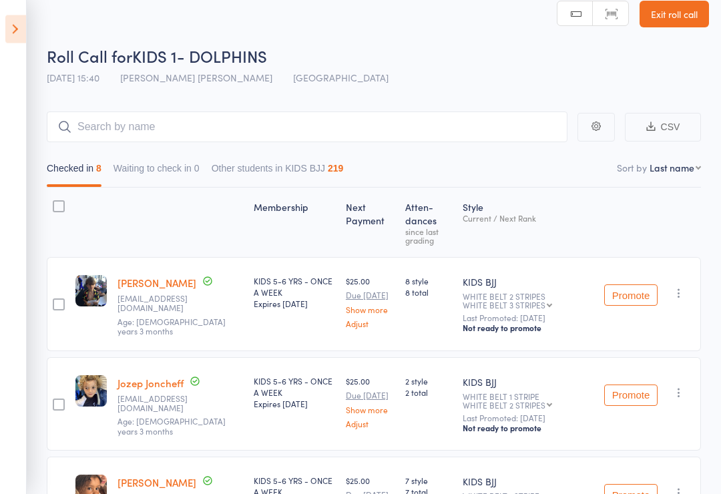
scroll to position [15, 0]
click at [641, 288] on button "Promote" at bounding box center [630, 294] width 53 height 21
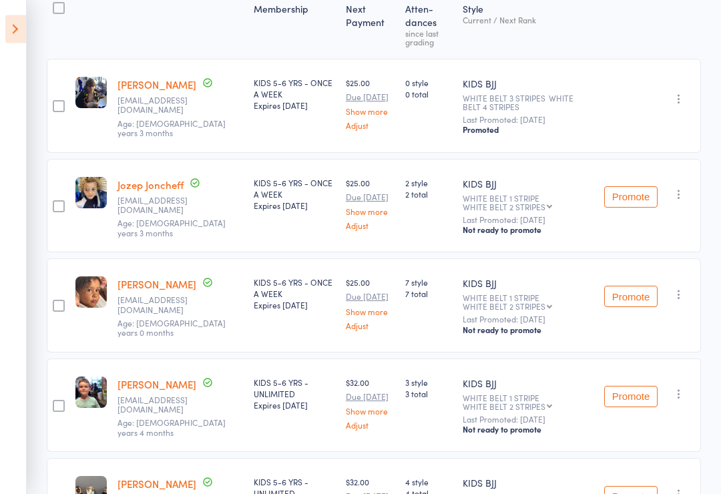
scroll to position [234, 0]
click at [629, 288] on button "Promote" at bounding box center [630, 295] width 53 height 21
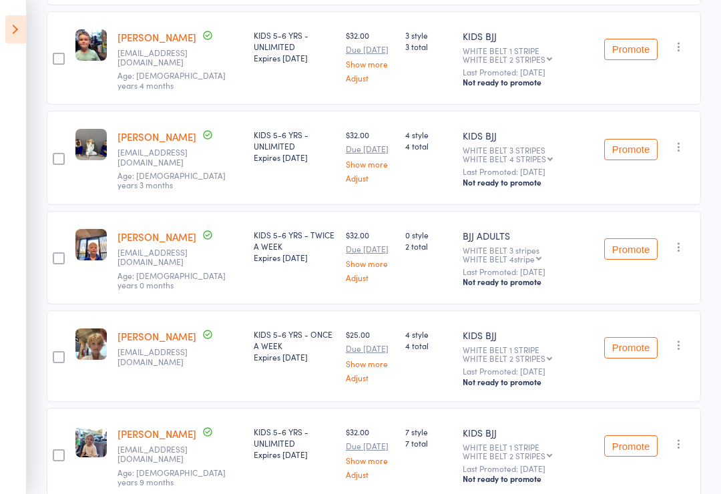
scroll to position [560, 0]
click at [632, 436] on button "Promote" at bounding box center [630, 446] width 53 height 21
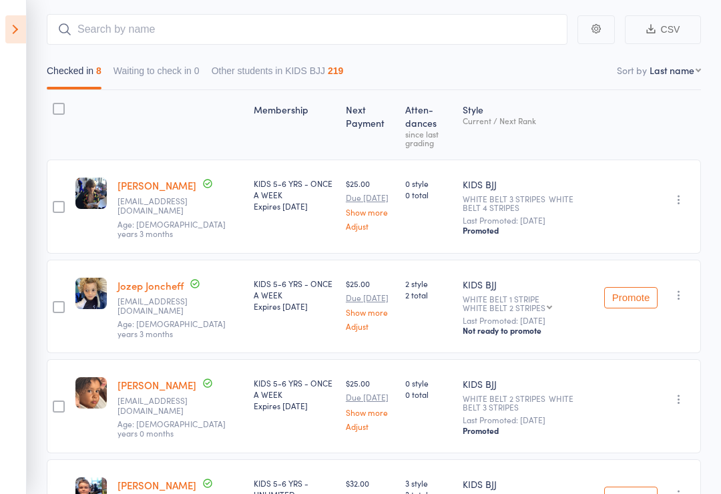
scroll to position [0, 0]
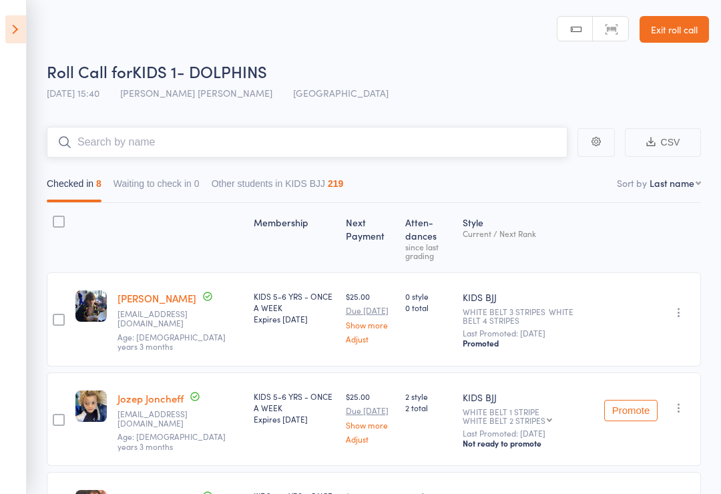
click at [484, 133] on input "search" at bounding box center [307, 142] width 521 height 31
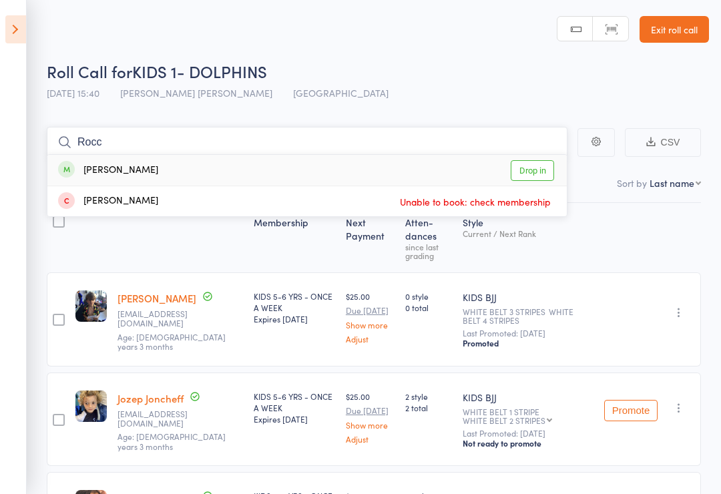
type input "Rocc"
click at [531, 176] on link "Drop in" at bounding box center [532, 170] width 43 height 21
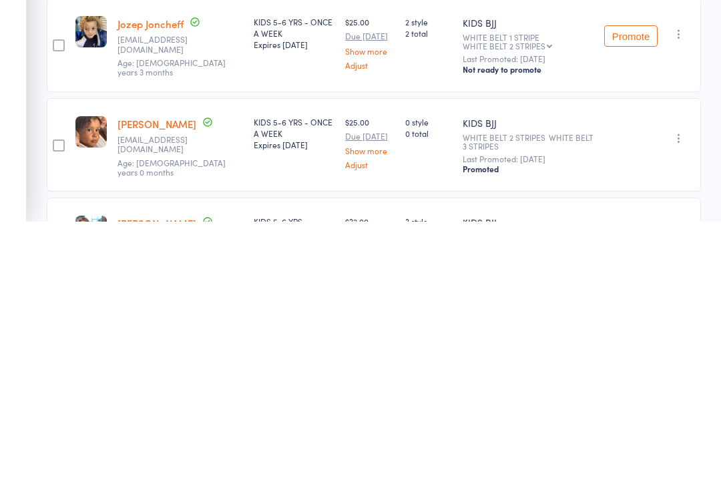
scroll to position [202, 0]
click at [678, 404] on icon "button" at bounding box center [678, 410] width 13 height 13
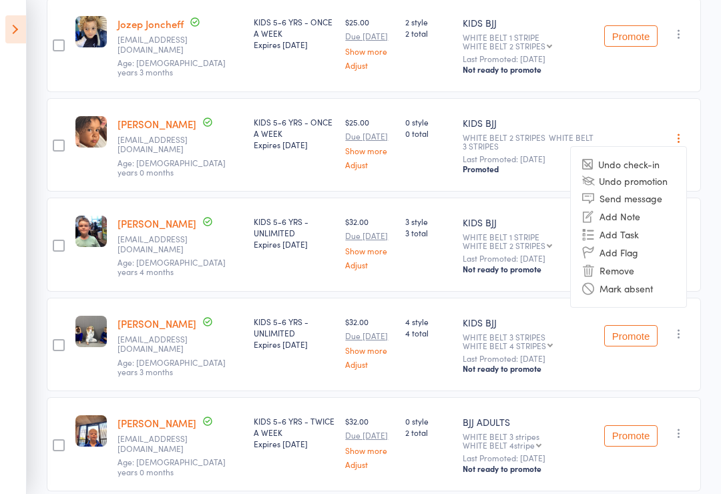
click at [674, 131] on icon "button" at bounding box center [678, 137] width 13 height 13
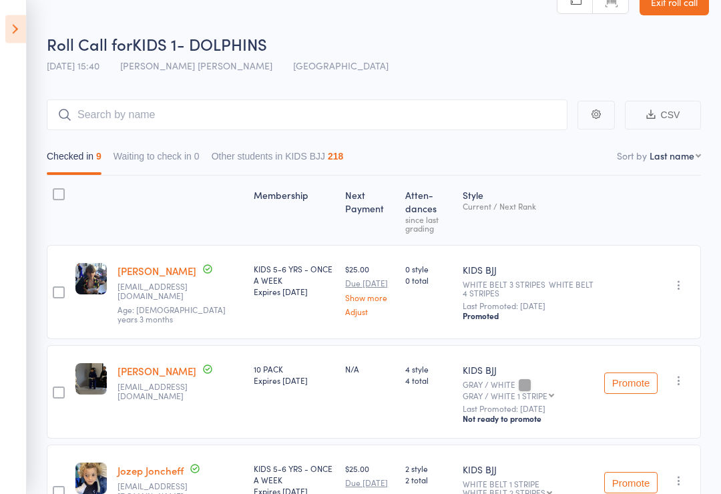
scroll to position [0, 0]
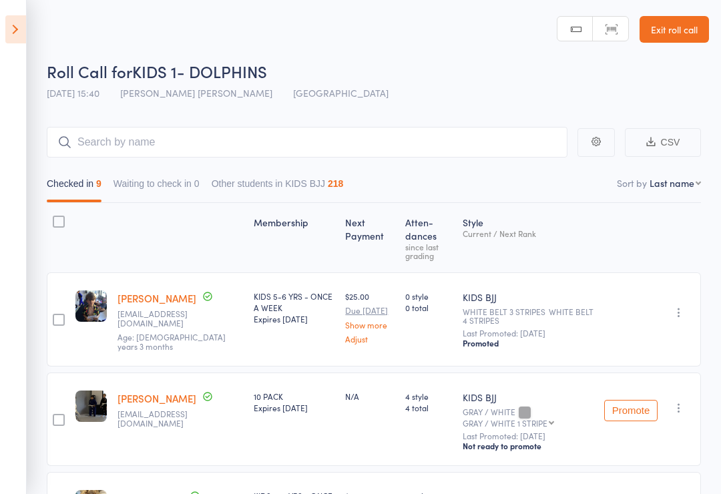
click at [16, 23] on icon at bounding box center [15, 29] width 21 height 28
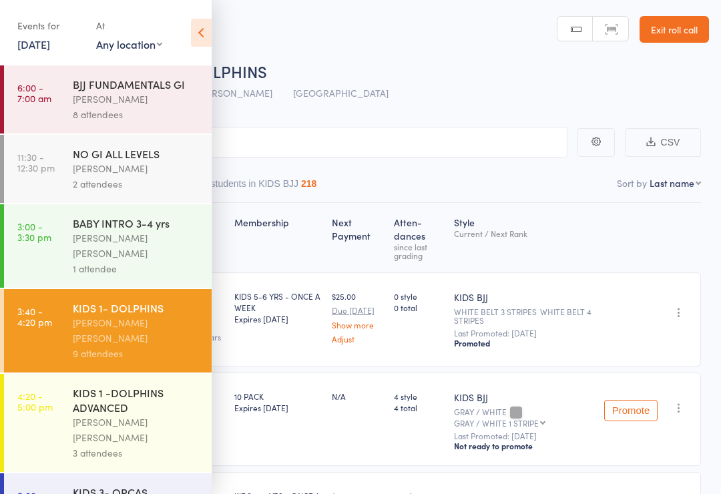
click at [97, 385] on div "KIDS 1 -DOLPHINS ADVANCED" at bounding box center [136, 399] width 127 height 29
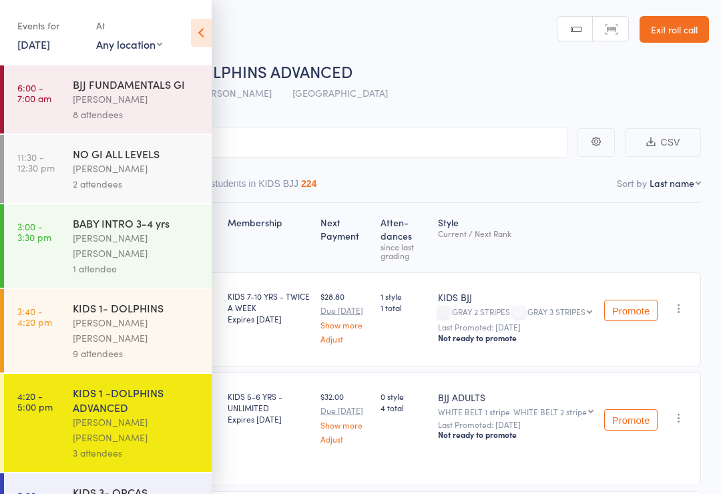
click at [196, 33] on icon at bounding box center [201, 33] width 21 height 28
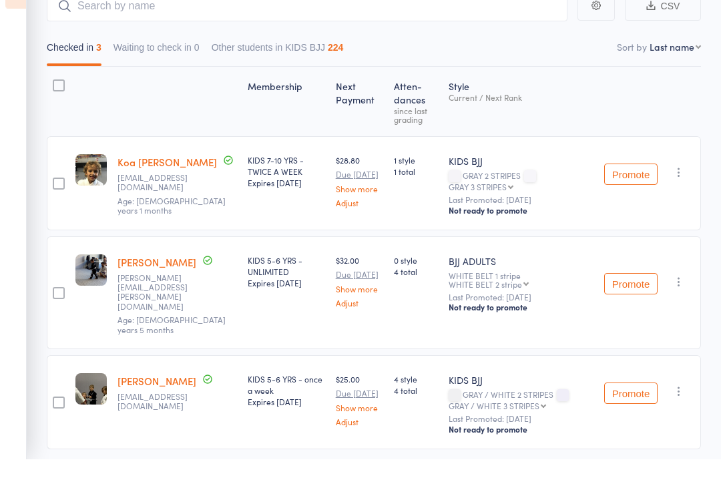
scroll to position [101, 0]
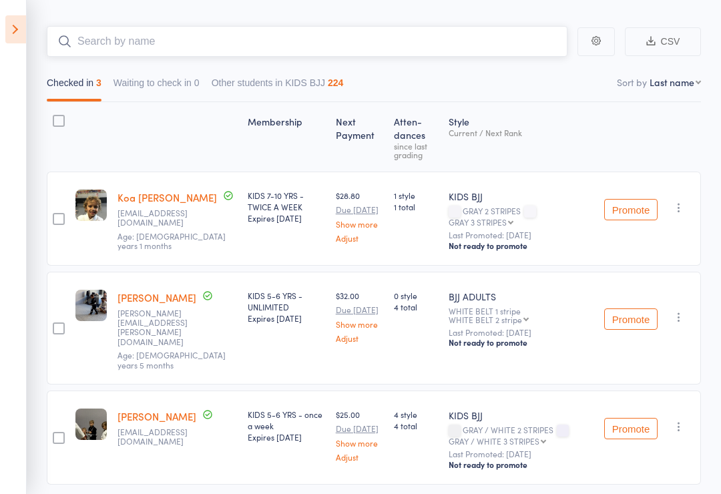
click at [170, 31] on input "search" at bounding box center [307, 41] width 521 height 31
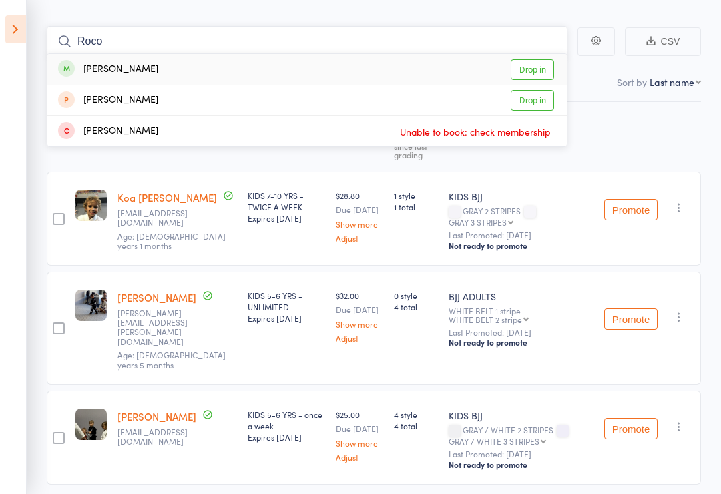
type input "Roco"
click at [531, 74] on link "Drop in" at bounding box center [532, 69] width 43 height 21
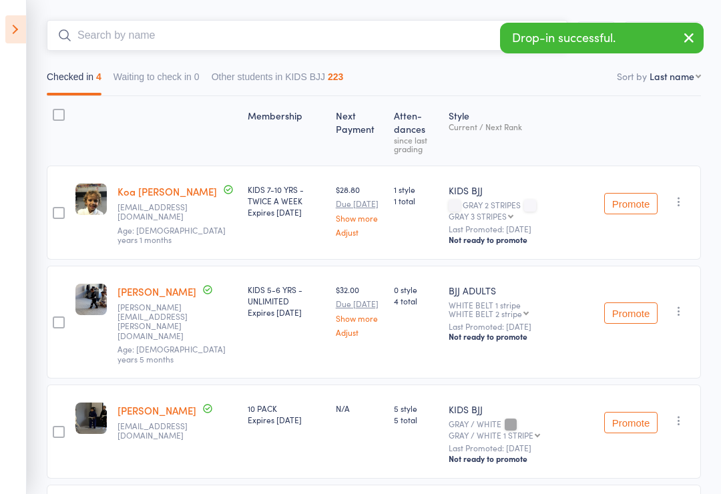
scroll to position [0, 0]
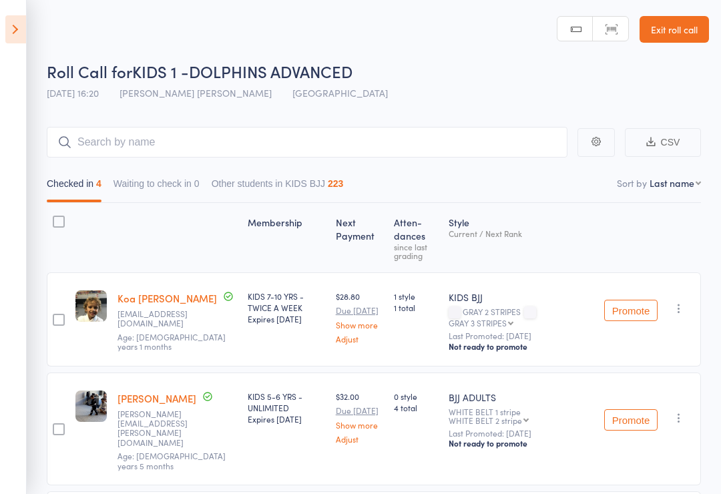
click at [12, 41] on icon at bounding box center [15, 29] width 21 height 28
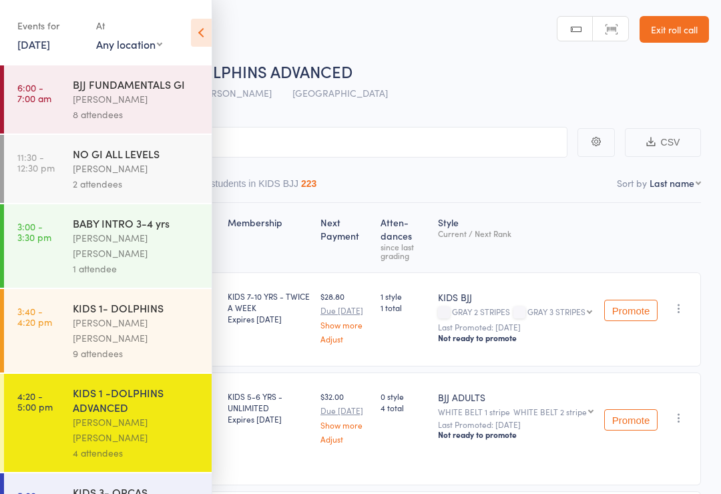
click at [93, 315] on div "[PERSON_NAME] [PERSON_NAME]" at bounding box center [136, 330] width 127 height 31
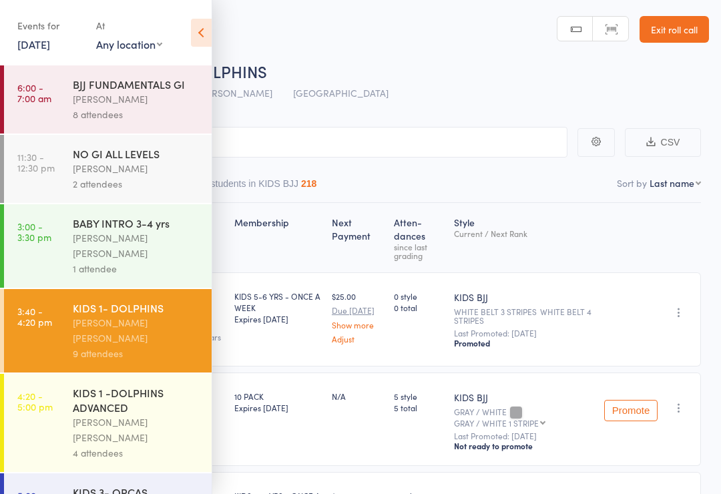
click at [204, 33] on icon at bounding box center [201, 33] width 21 height 28
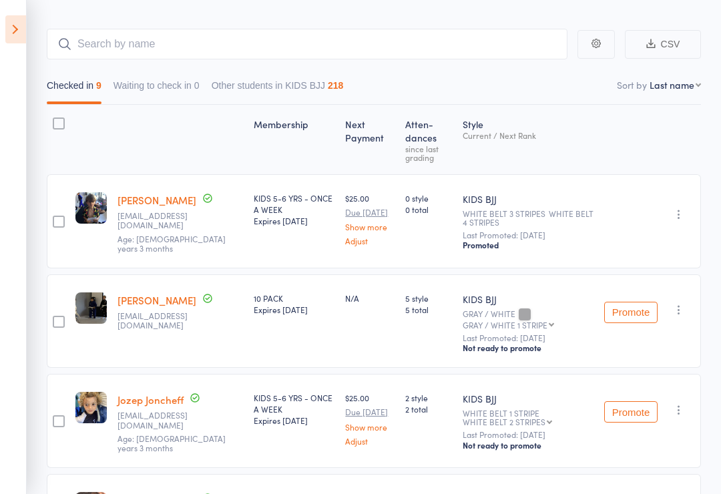
scroll to position [124, 0]
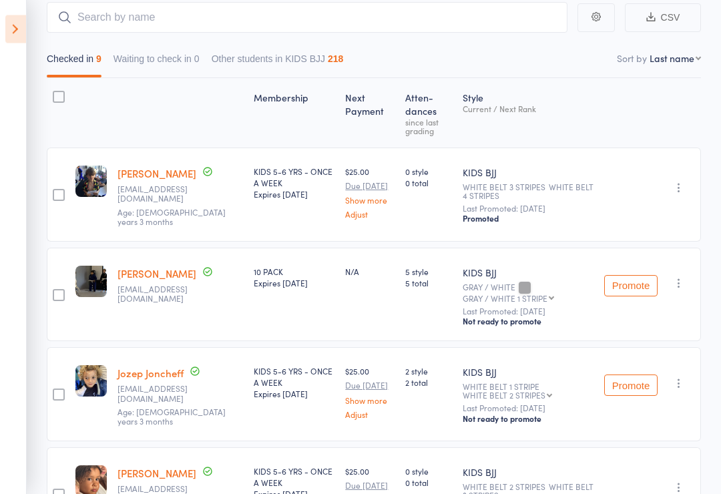
click at [682, 277] on icon "button" at bounding box center [678, 283] width 13 height 13
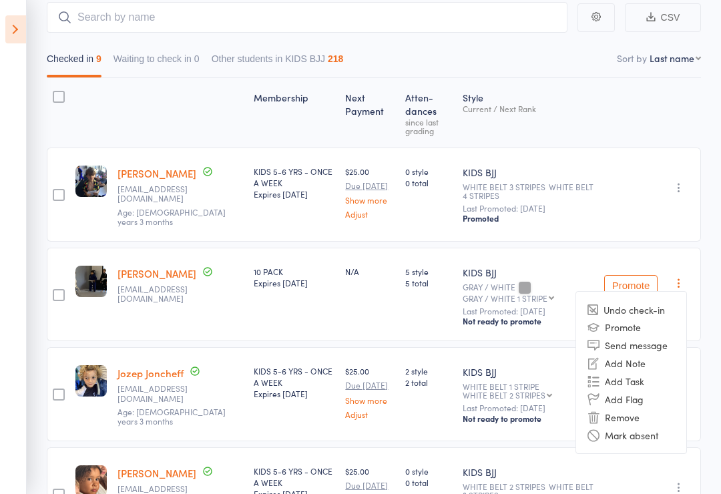
click at [641, 408] on li "Remove" at bounding box center [631, 417] width 110 height 18
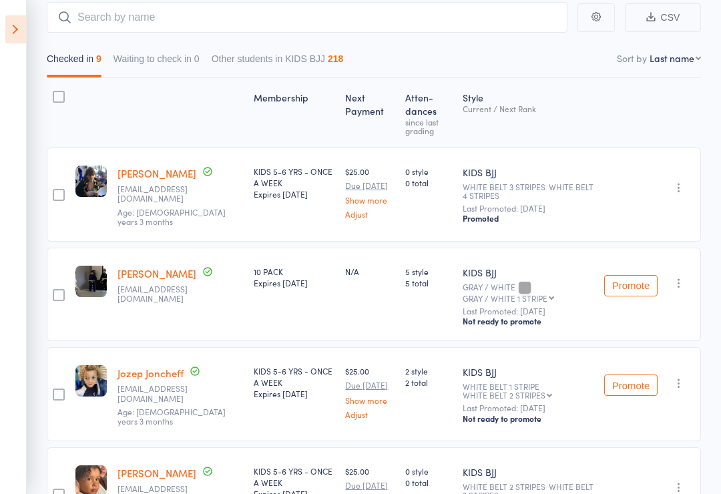
scroll to position [145, 0]
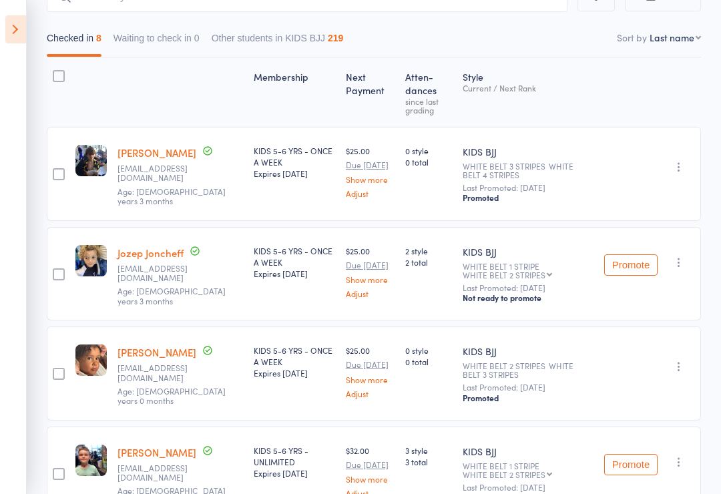
click at [22, 41] on icon at bounding box center [15, 29] width 21 height 28
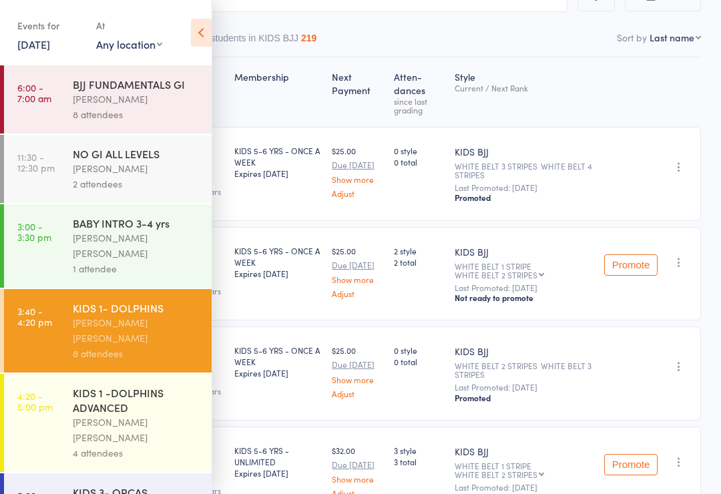
click at [164, 385] on div "KIDS 1 -DOLPHINS ADVANCED" at bounding box center [136, 399] width 127 height 29
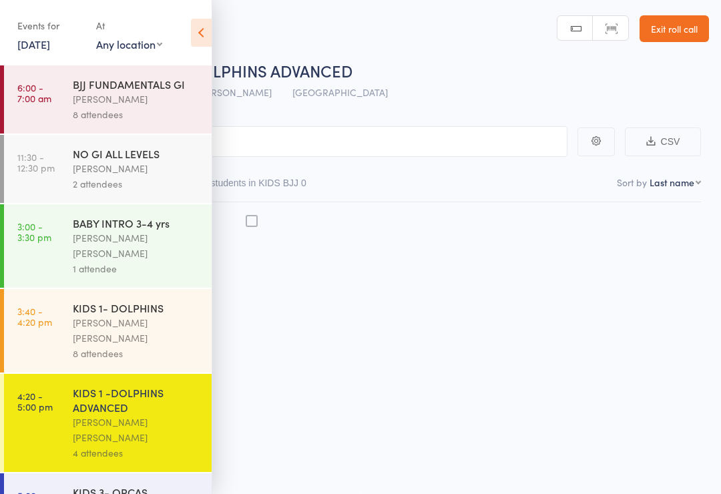
scroll to position [9, 0]
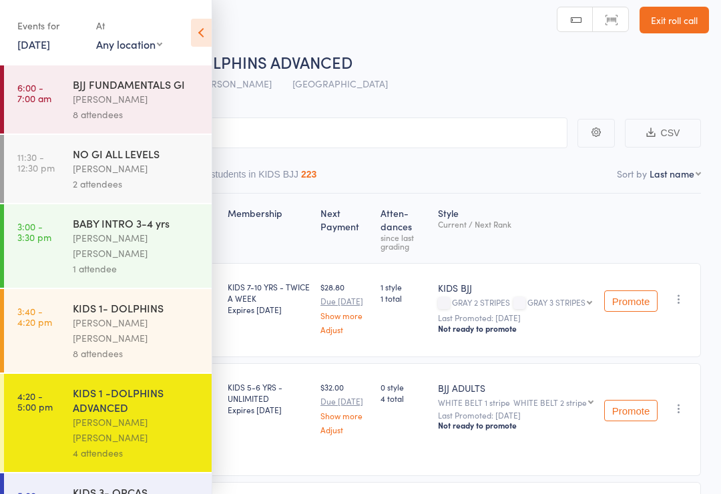
click at [198, 31] on icon at bounding box center [201, 33] width 21 height 28
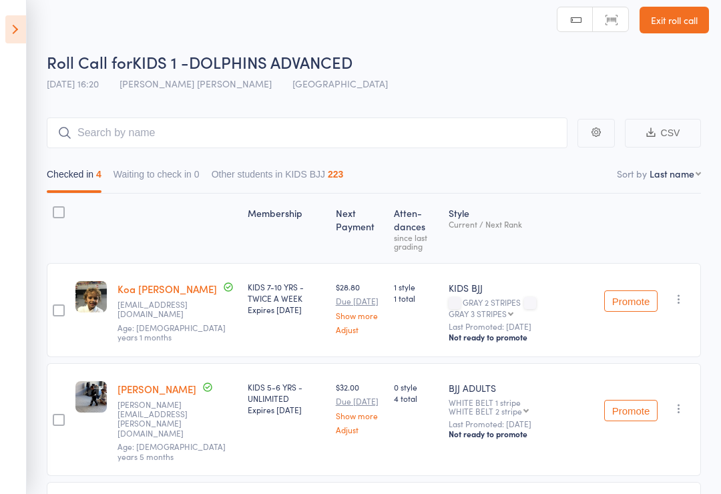
click at [665, 12] on link "Exit roll call" at bounding box center [673, 20] width 69 height 27
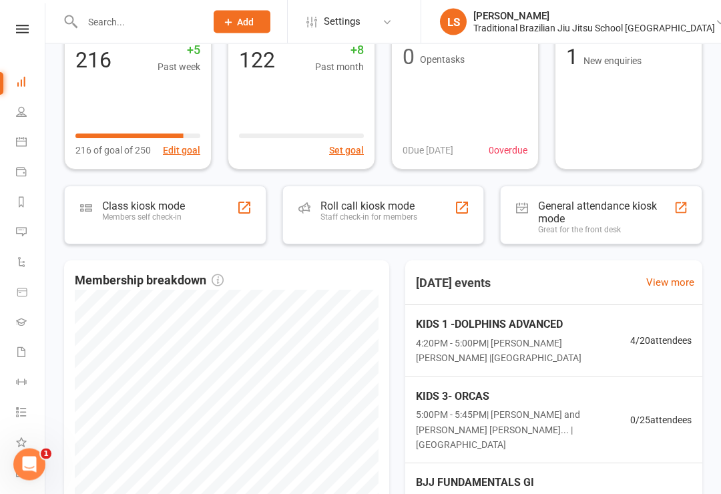
scroll to position [153, 0]
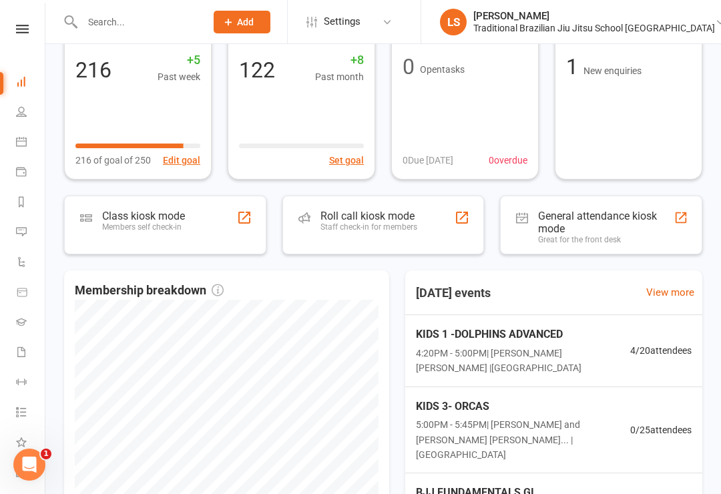
click at [426, 226] on div "Roll call kiosk mode Staff check-in for members" at bounding box center [383, 225] width 202 height 59
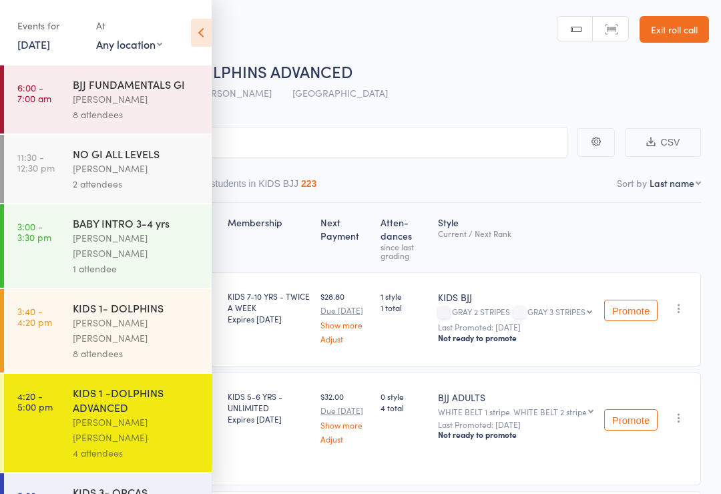
click at [202, 29] on icon at bounding box center [201, 33] width 21 height 28
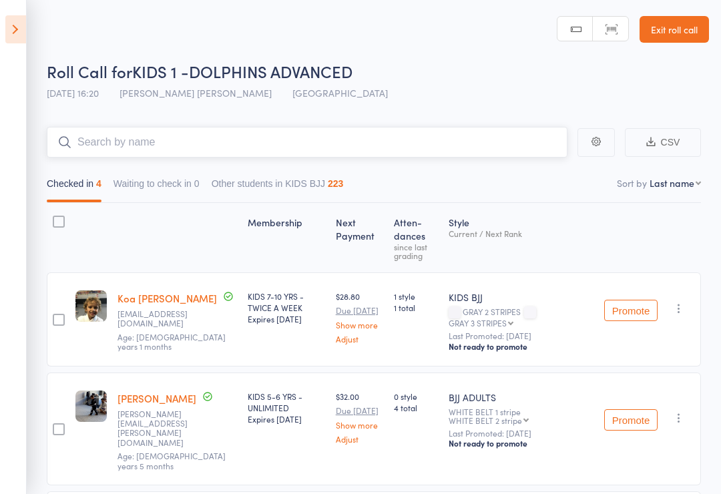
click at [462, 143] on input "search" at bounding box center [307, 142] width 521 height 31
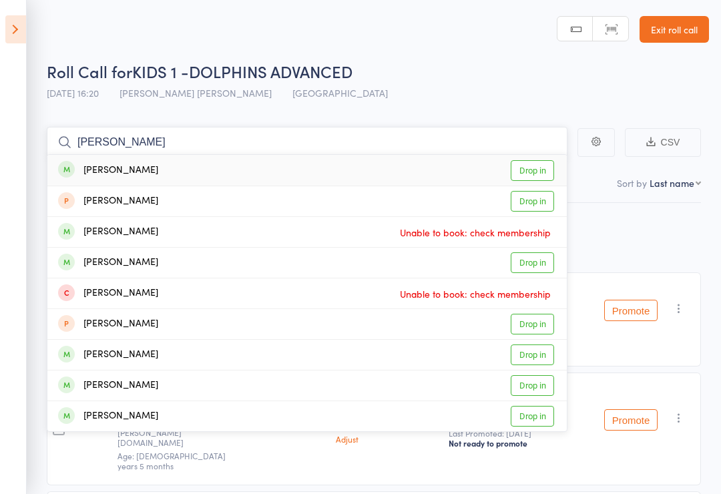
type input "[PERSON_NAME]"
click at [539, 177] on link "Drop in" at bounding box center [532, 170] width 43 height 21
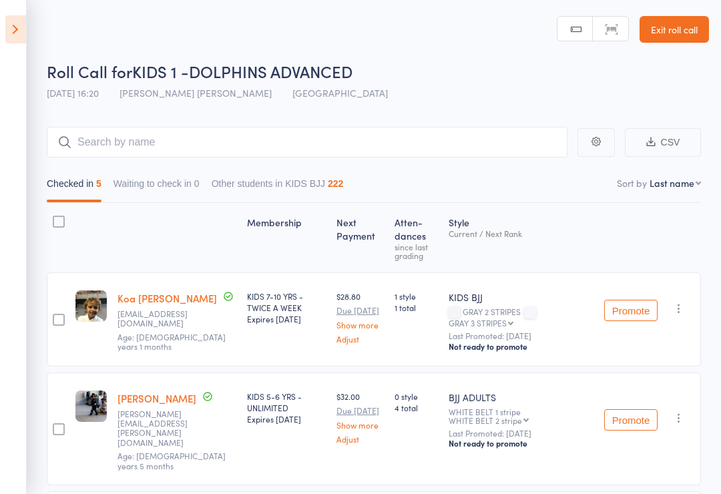
click at [20, 25] on icon at bounding box center [15, 29] width 21 height 28
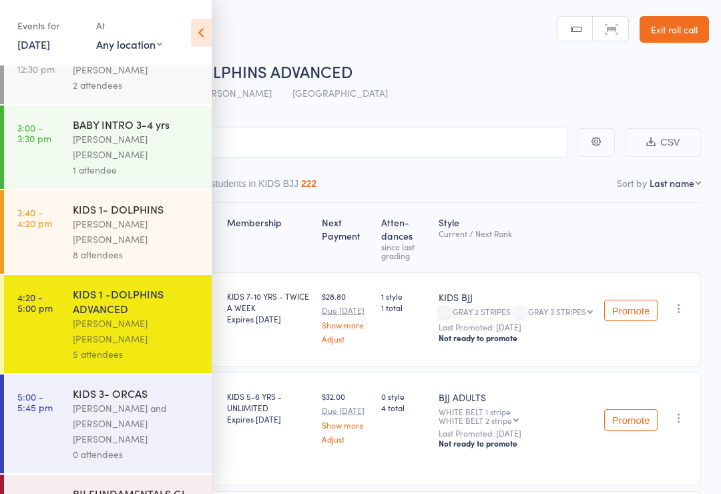
scroll to position [98, 0]
click at [68, 396] on link "5:00 - 5:45 pm KIDS 3- ORCAS [PERSON_NAME] and [PERSON_NAME] [PERSON_NAME] 0 at…" at bounding box center [108, 424] width 208 height 99
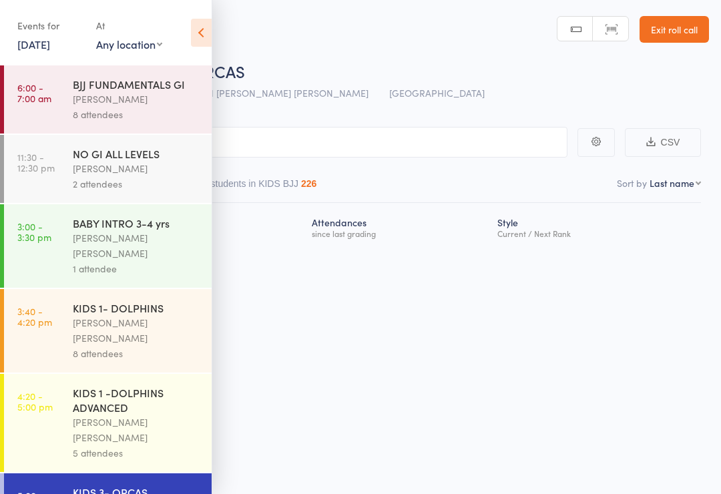
click at [197, 39] on icon at bounding box center [201, 33] width 21 height 28
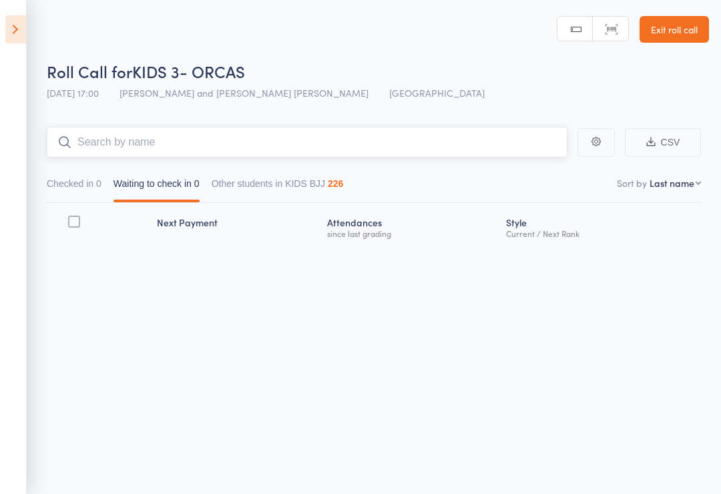
click at [330, 146] on input "search" at bounding box center [307, 142] width 521 height 31
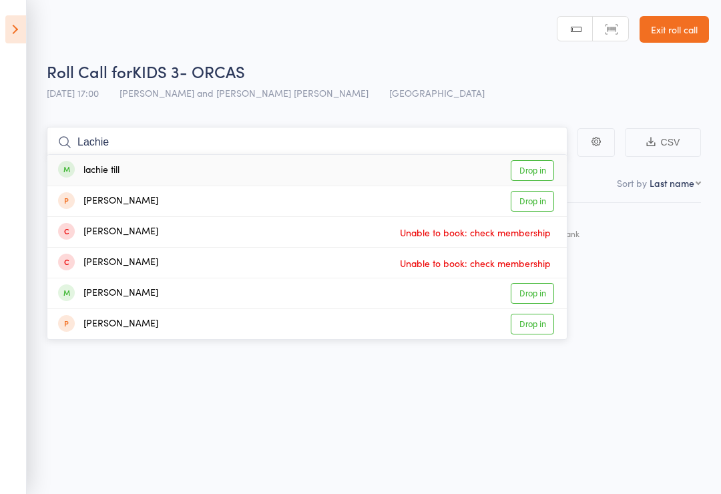
type input "Lachie"
click at [526, 170] on link "Drop in" at bounding box center [532, 170] width 43 height 21
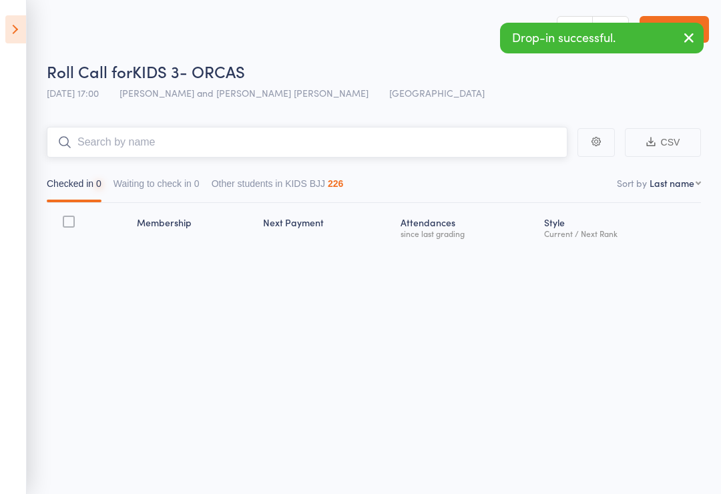
click at [430, 135] on input "search" at bounding box center [307, 142] width 521 height 31
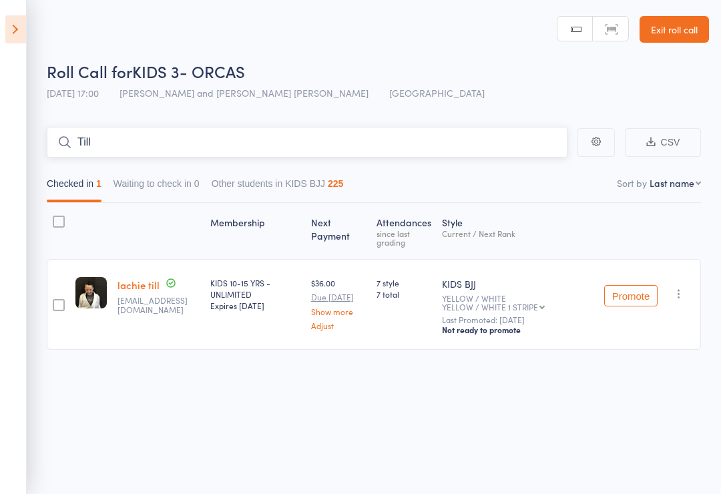
click at [370, 135] on input "Till" at bounding box center [307, 142] width 521 height 31
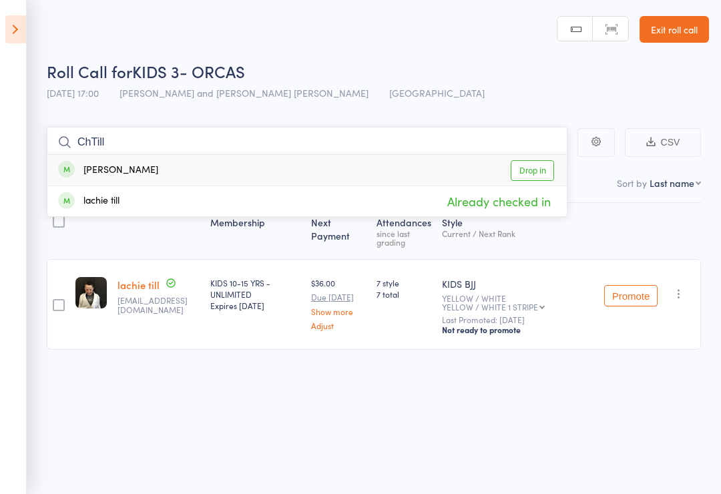
type input "ChTill"
click at [533, 166] on link "Drop in" at bounding box center [532, 170] width 43 height 21
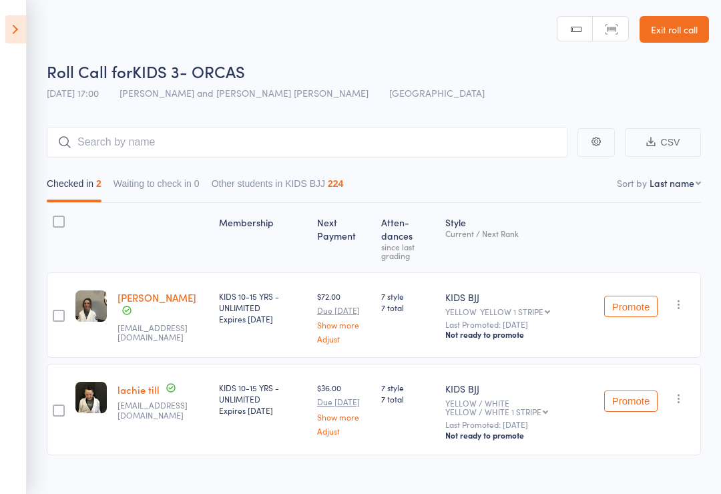
scroll to position [11, 0]
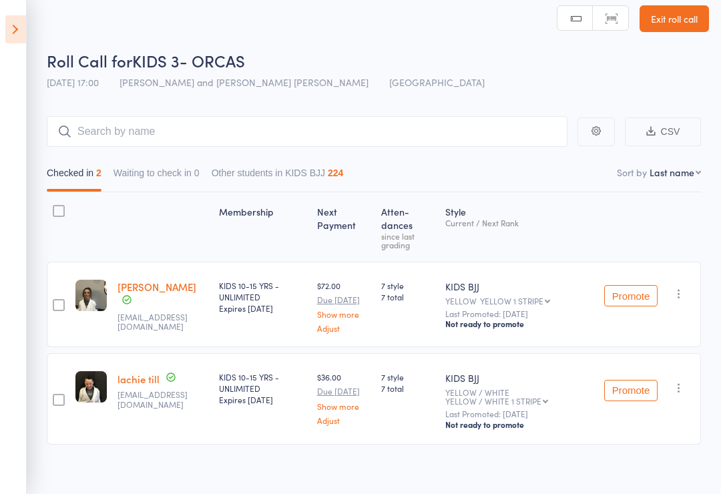
click at [21, 23] on icon at bounding box center [15, 29] width 21 height 28
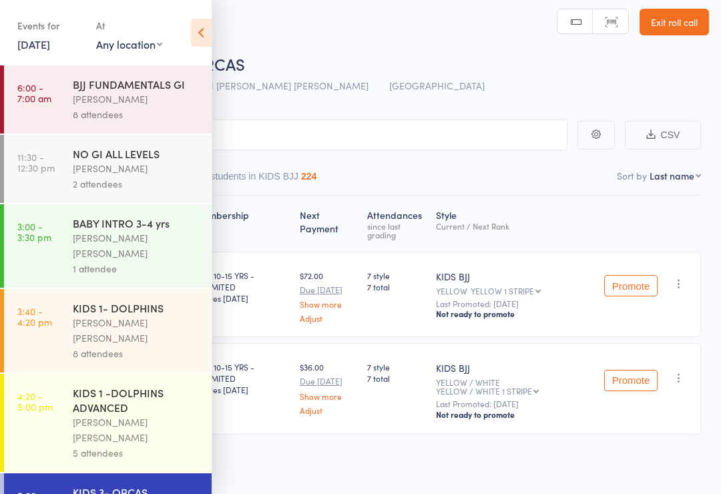
click at [111, 414] on div "[PERSON_NAME] [PERSON_NAME]" at bounding box center [136, 429] width 127 height 31
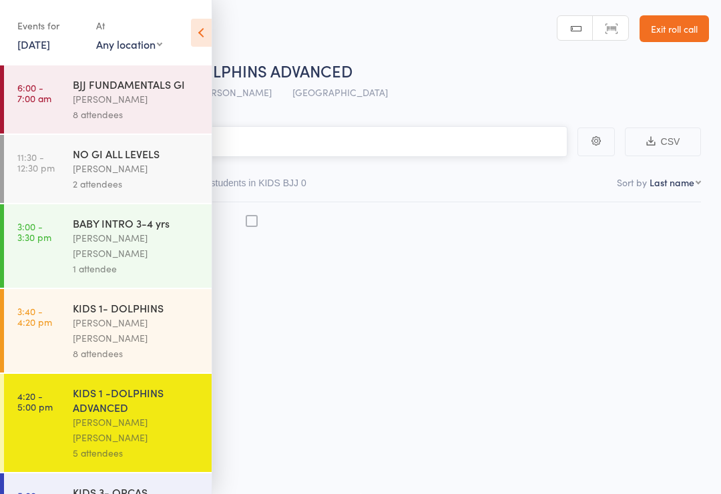
scroll to position [9, 0]
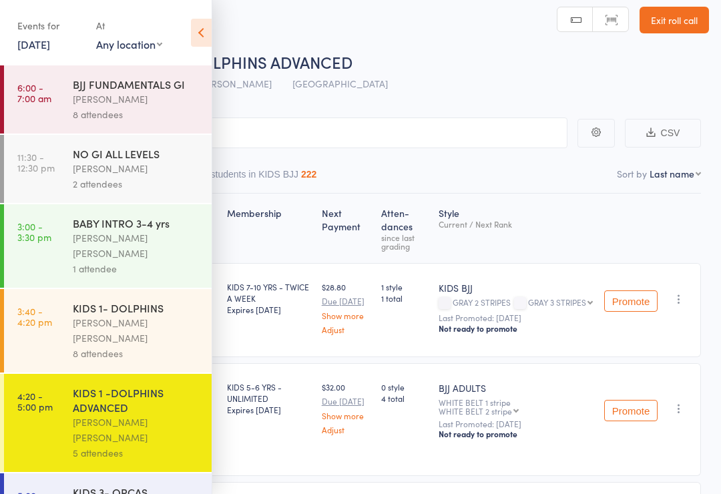
click at [206, 39] on icon at bounding box center [201, 33] width 21 height 28
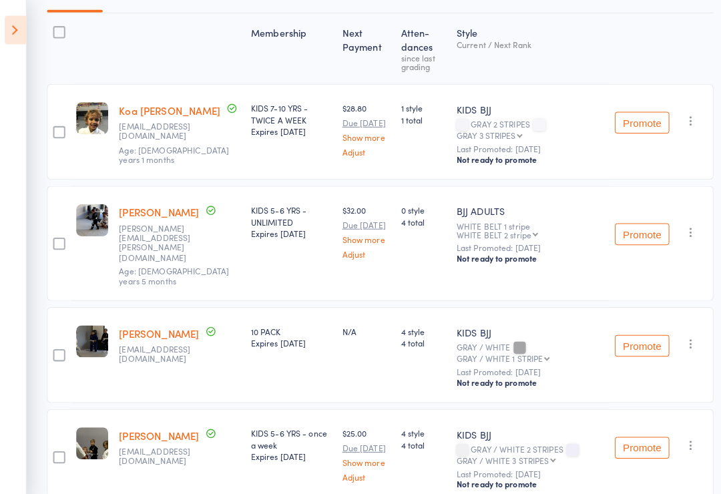
scroll to position [189, 0]
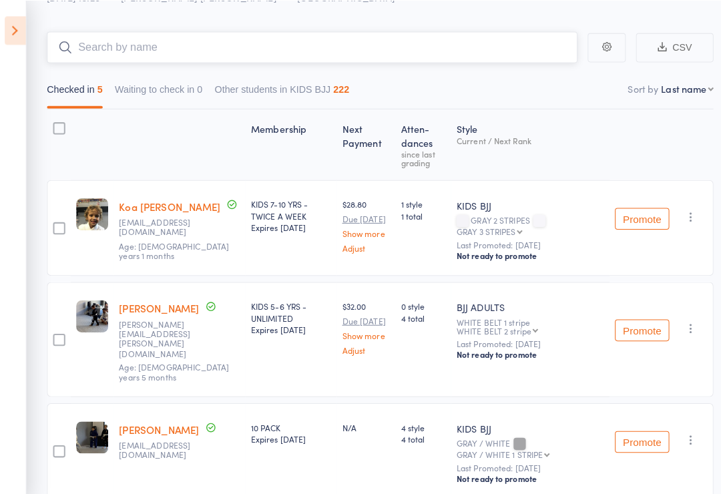
click at [104, 47] on input "search" at bounding box center [307, 46] width 521 height 31
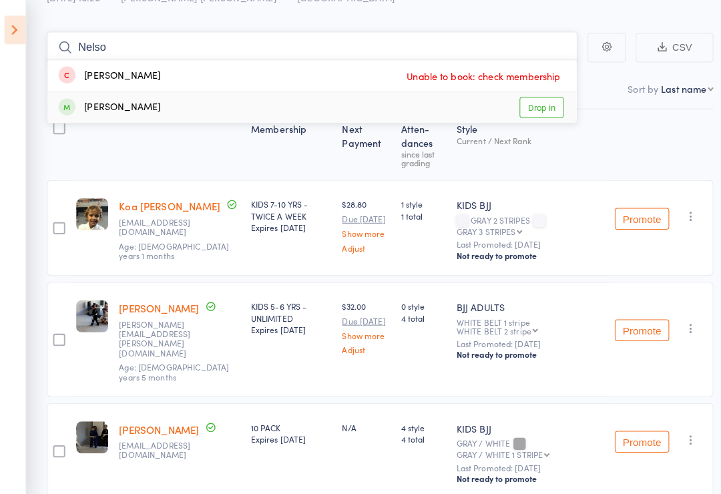
type input "Nelso"
click at [525, 107] on link "Drop in" at bounding box center [532, 105] width 43 height 21
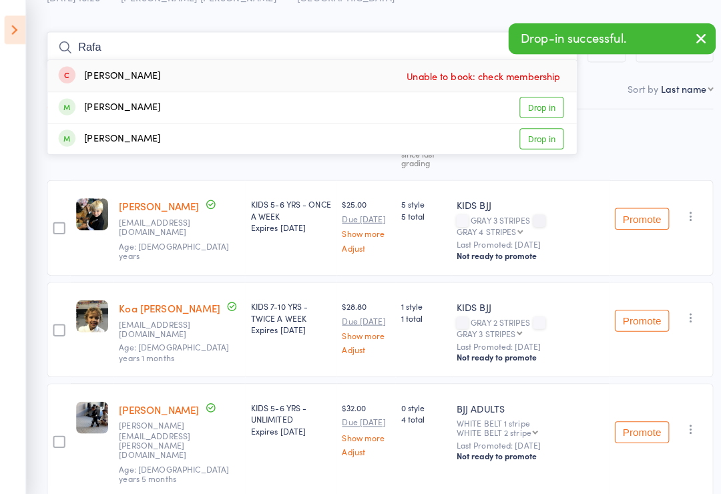
type input "Rafa"
click at [527, 107] on link "Drop in" at bounding box center [532, 105] width 43 height 21
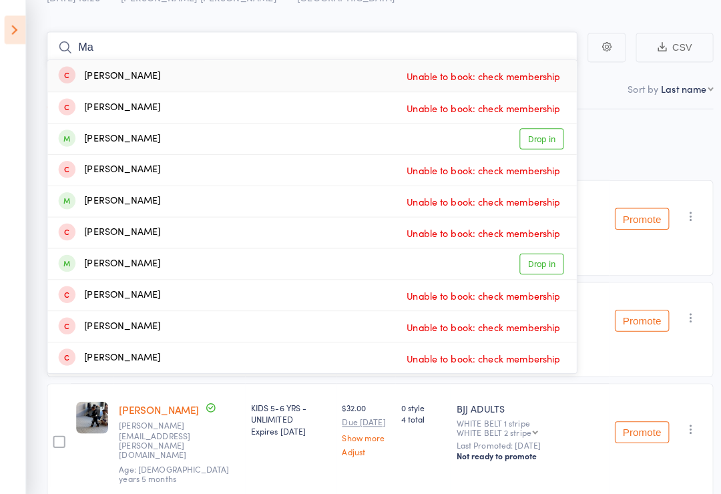
type input "M"
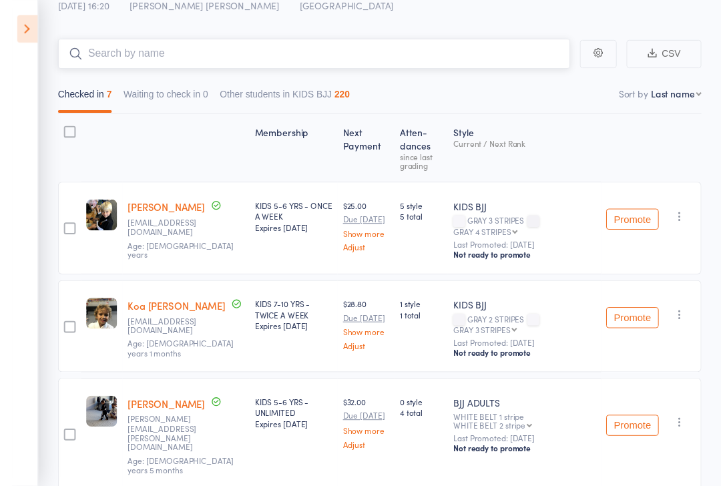
scroll to position [89, 0]
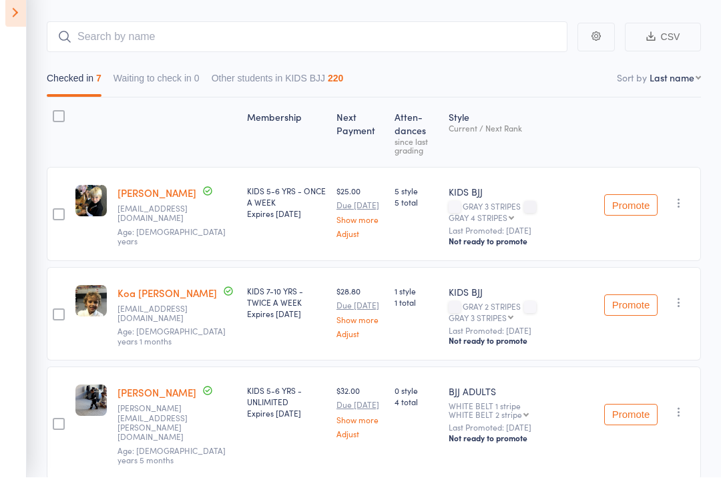
click at [26, 0] on aside "Events for [DATE] [DATE] [DATE] Sun Mon Tue Wed Thu Fri Sat 36 31 01 02 03 04 0…" at bounding box center [13, 247] width 27 height 494
click at [14, 23] on icon at bounding box center [15, 29] width 21 height 28
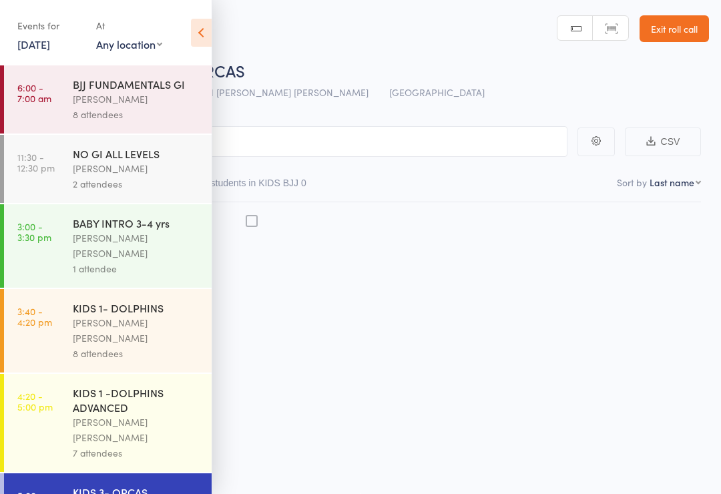
scroll to position [9, 0]
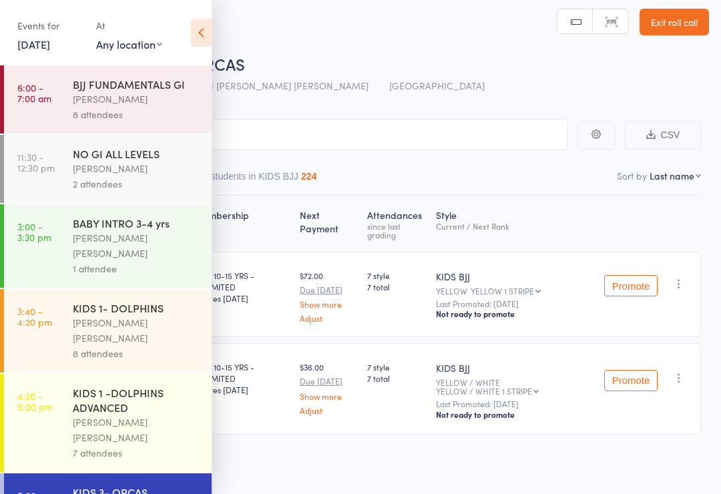
click at [198, 27] on icon at bounding box center [201, 33] width 21 height 28
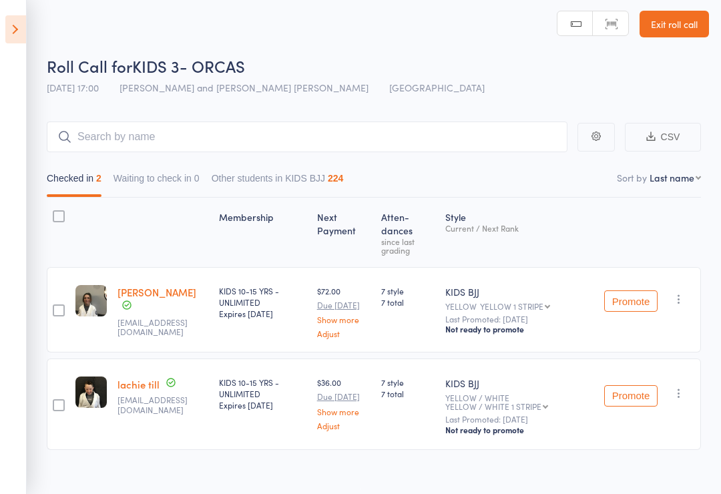
click at [264, 117] on main "CSV Checked in 2 Waiting to check in 0 Other students in KIDS BJJ 224 Sort by L…" at bounding box center [360, 305] width 721 height 408
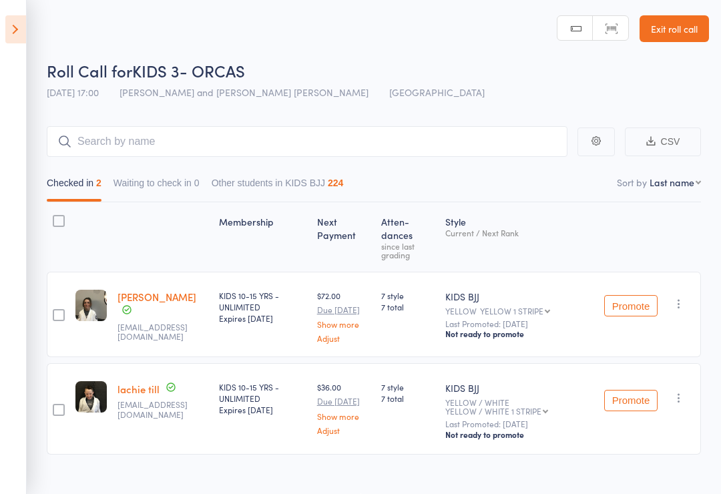
scroll to position [0, 0]
click at [208, 153] on input "search" at bounding box center [307, 142] width 521 height 31
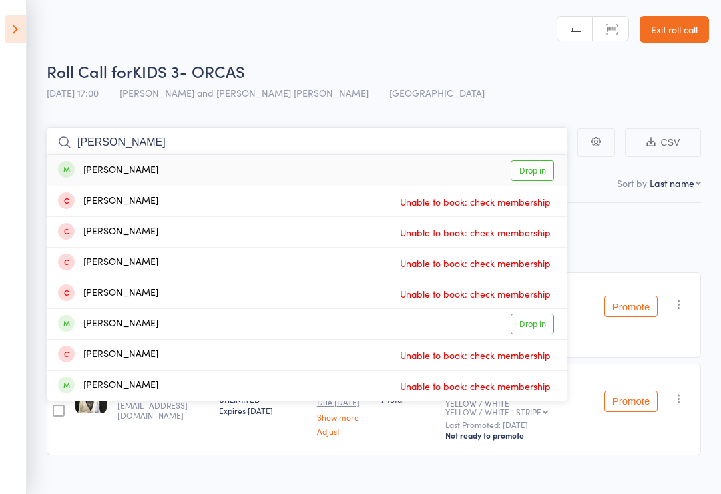
type input "[PERSON_NAME]"
click at [148, 165] on div "[PERSON_NAME] Drop in" at bounding box center [306, 170] width 519 height 31
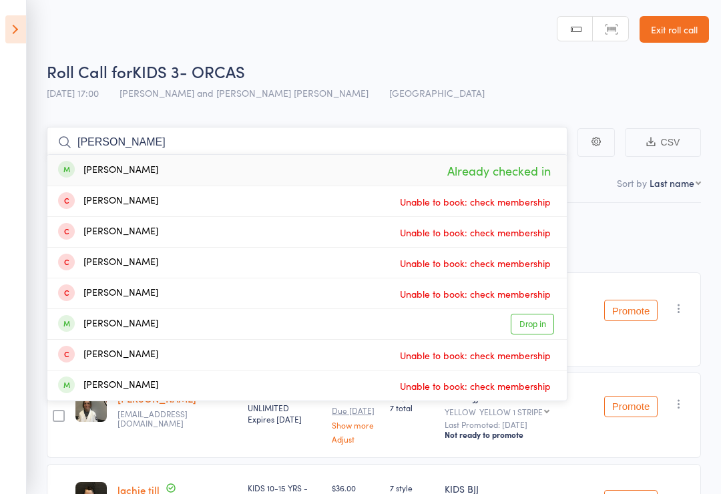
type input "[PERSON_NAME]"
click at [147, 169] on div "[PERSON_NAME] Already checked in" at bounding box center [306, 170] width 519 height 31
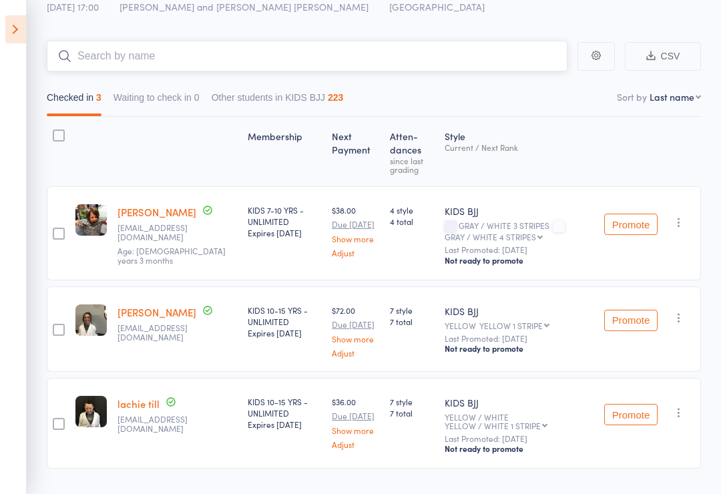
scroll to position [85, 0]
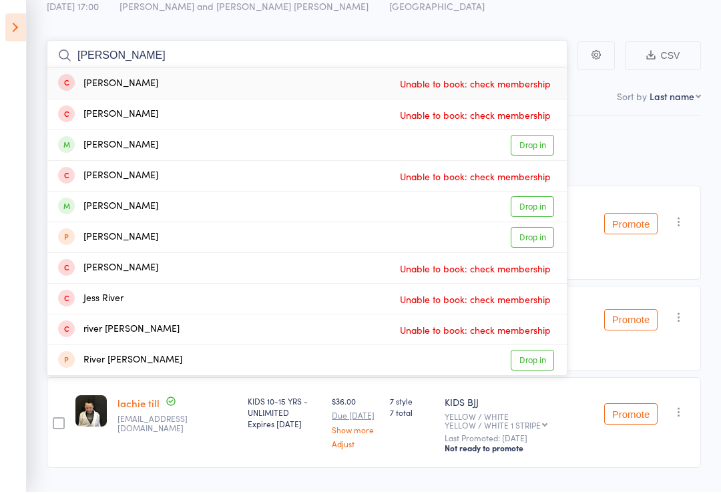
type input "[PERSON_NAME]"
click at [522, 142] on link "Drop in" at bounding box center [532, 147] width 43 height 21
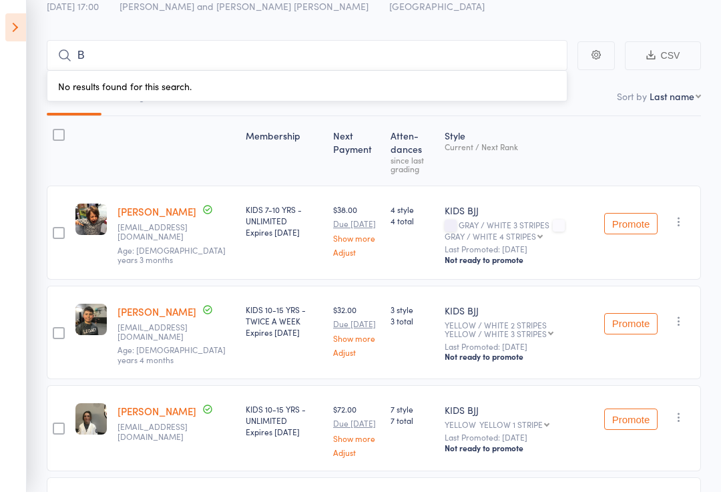
click at [719, 137] on main "B No results found for this search. CSV Checked in 4 Waiting to check in 0 Othe…" at bounding box center [360, 325] width 721 height 607
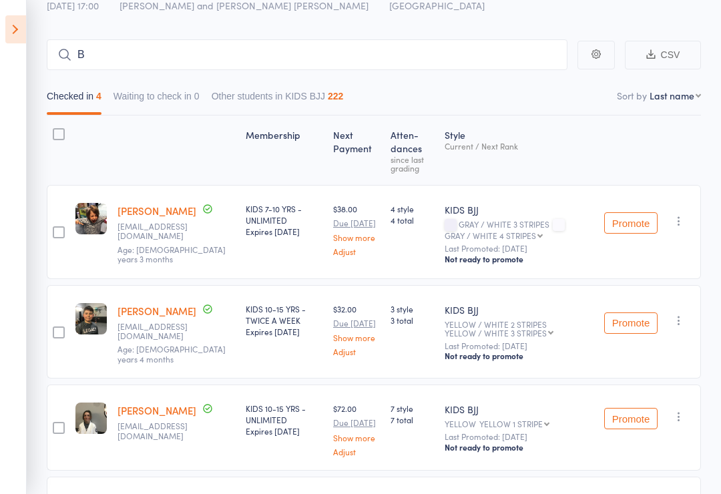
click at [22, 26] on icon at bounding box center [15, 29] width 21 height 28
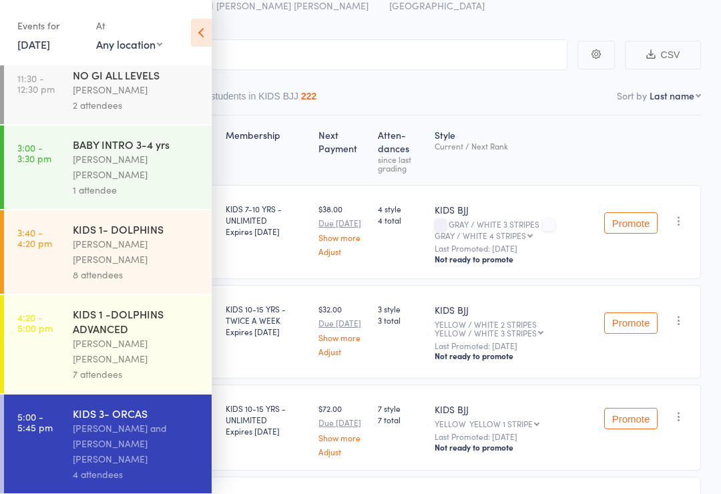
scroll to position [77, 0]
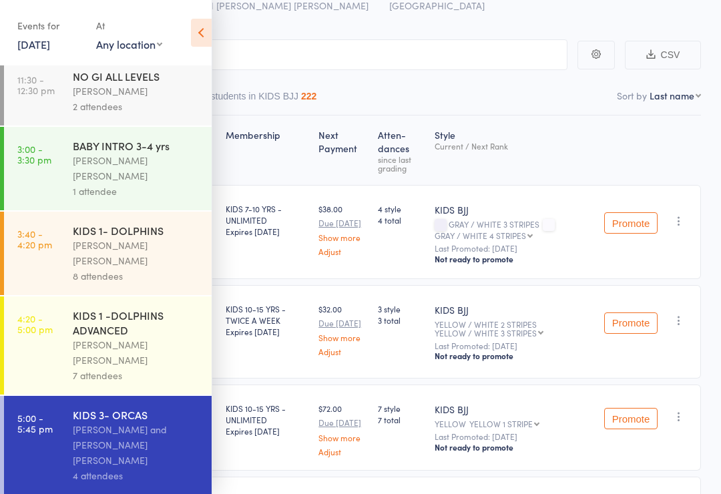
click at [202, 40] on icon at bounding box center [201, 33] width 21 height 28
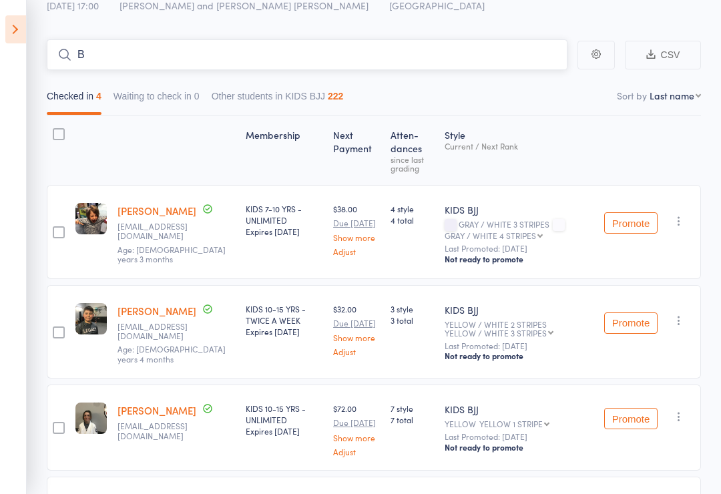
click at [215, 63] on input "B" at bounding box center [307, 54] width 521 height 31
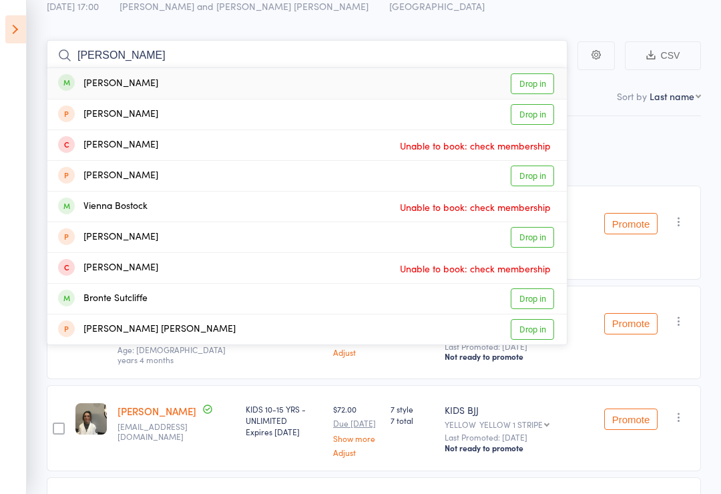
type input "[PERSON_NAME]"
click at [533, 87] on link "Drop in" at bounding box center [532, 83] width 43 height 21
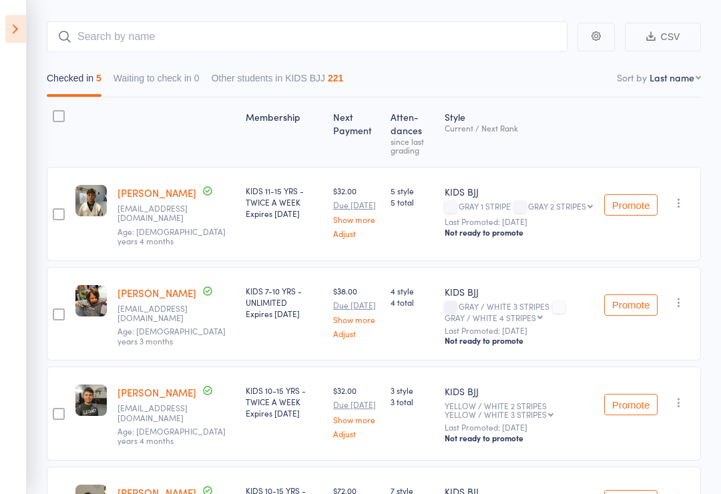
scroll to position [105, 0]
click at [434, 31] on input "search" at bounding box center [307, 37] width 521 height 31
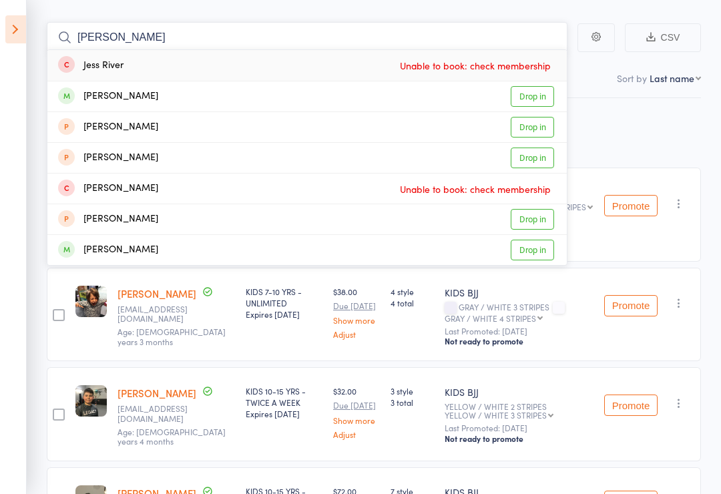
type input "[PERSON_NAME]"
click at [539, 86] on link "Drop in" at bounding box center [532, 96] width 43 height 21
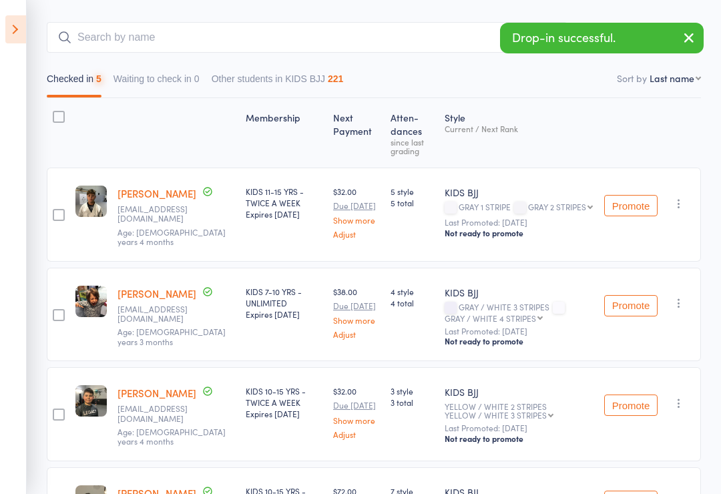
scroll to position [105, 0]
